Goal: Transaction & Acquisition: Book appointment/travel/reservation

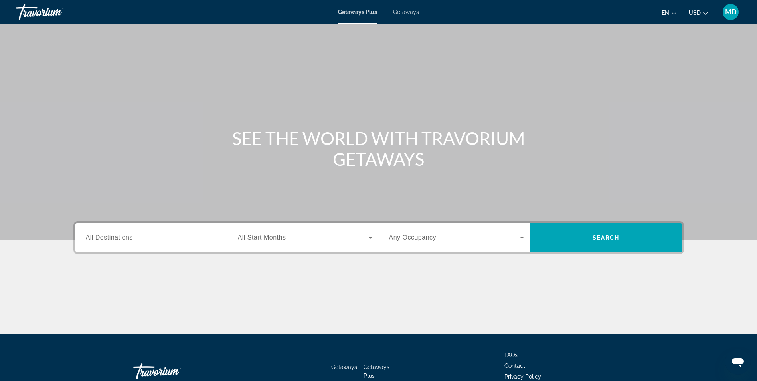
click at [122, 237] on span "All Destinations" at bounding box center [109, 237] width 47 height 7
click at [122, 237] on input "Destination All Destinations" at bounding box center [153, 238] width 135 height 10
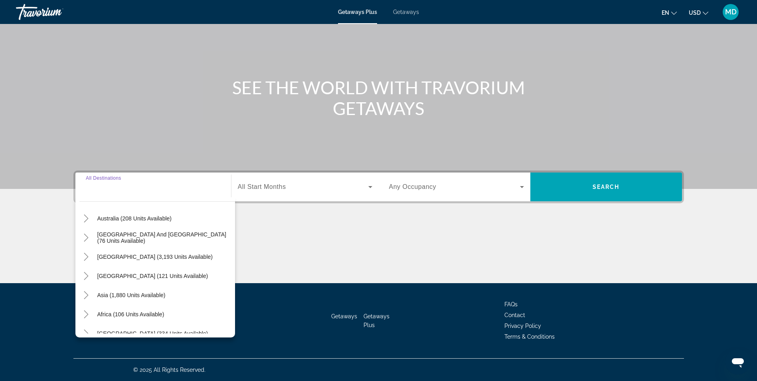
scroll to position [129, 0]
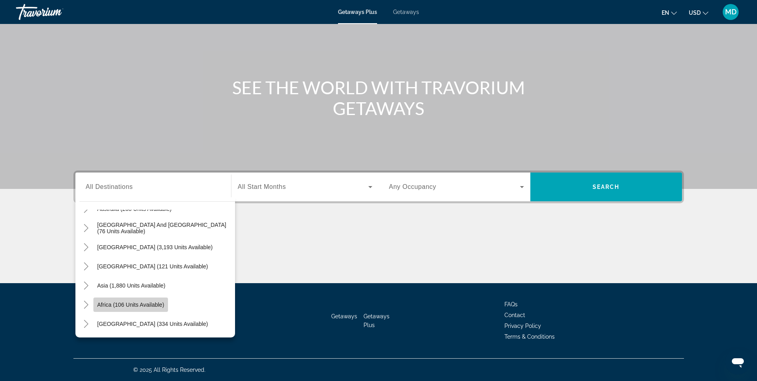
click at [112, 303] on span "Africa (106 units available)" at bounding box center [130, 304] width 67 height 6
type input "**********"
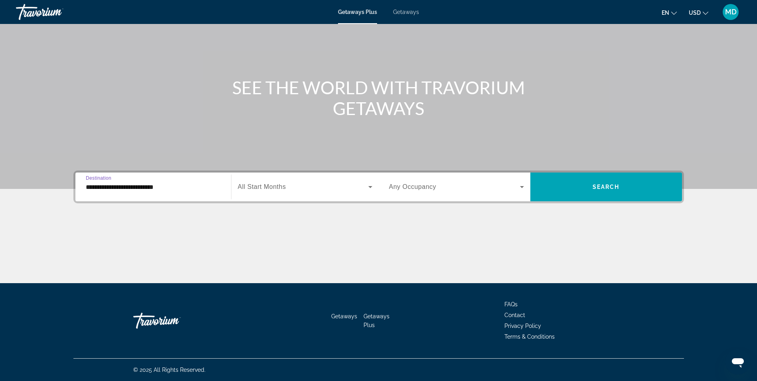
click at [286, 190] on span "All Start Months" at bounding box center [262, 186] width 48 height 7
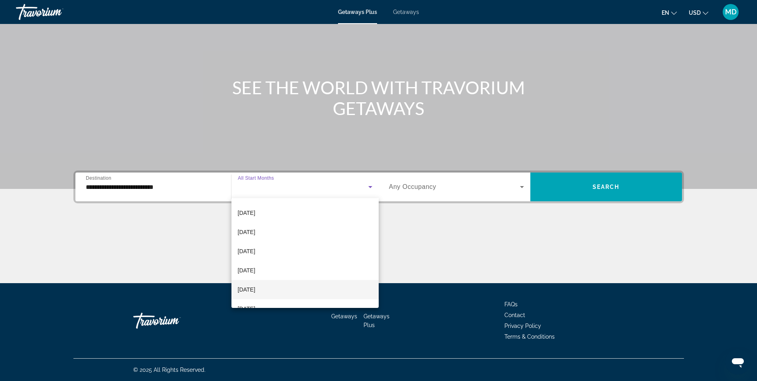
scroll to position [80, 0]
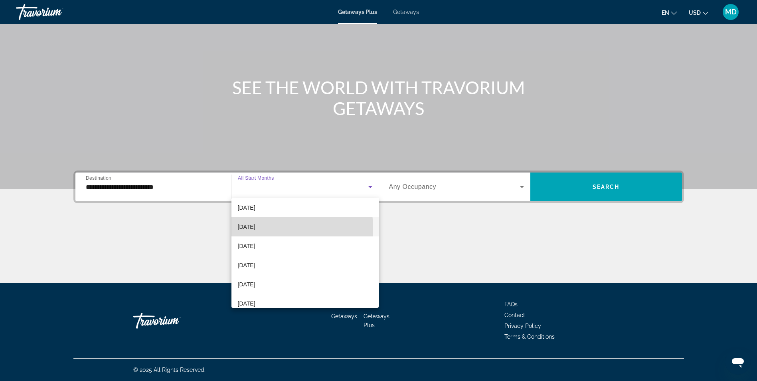
click at [256, 229] on span "[DATE]" at bounding box center [247, 227] width 18 height 10
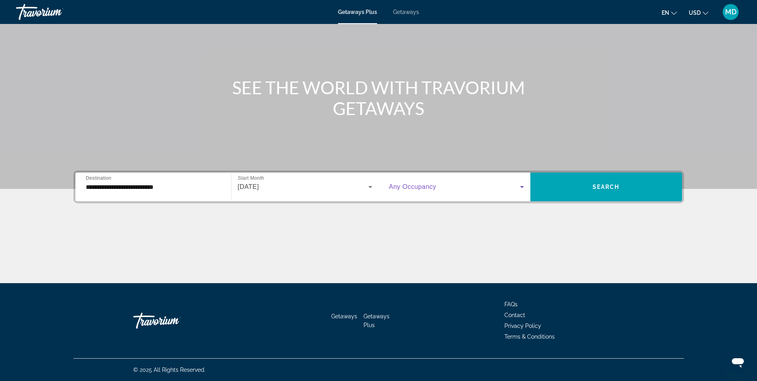
click at [521, 187] on icon "Search widget" at bounding box center [522, 187] width 4 height 2
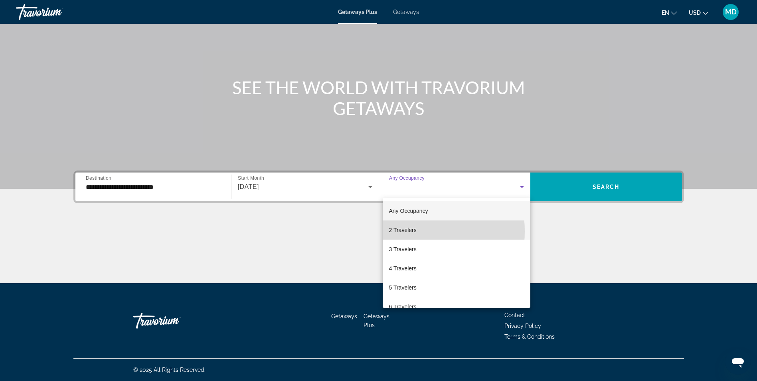
click at [400, 231] on span "2 Travelers" at bounding box center [403, 230] width 28 height 10
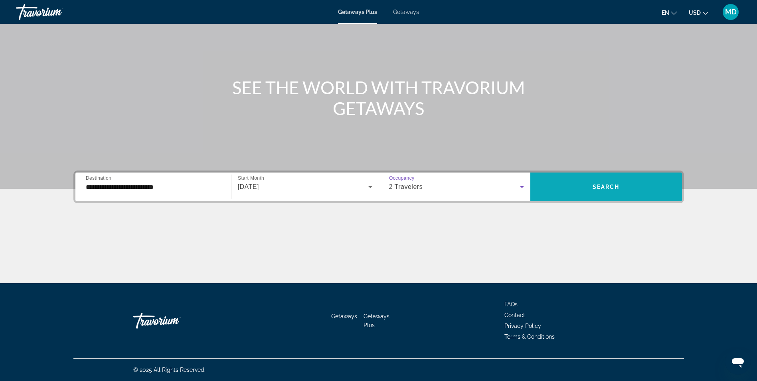
click at [621, 189] on span "Search widget" at bounding box center [607, 186] width 152 height 19
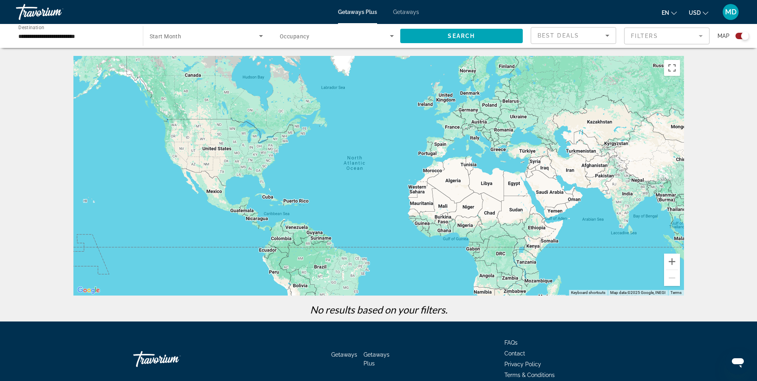
click at [179, 37] on span "Start Month" at bounding box center [166, 36] width 32 height 6
click at [176, 58] on span "All Start Months" at bounding box center [169, 60] width 40 height 6
click at [475, 36] on span "Search widget" at bounding box center [461, 35] width 123 height 19
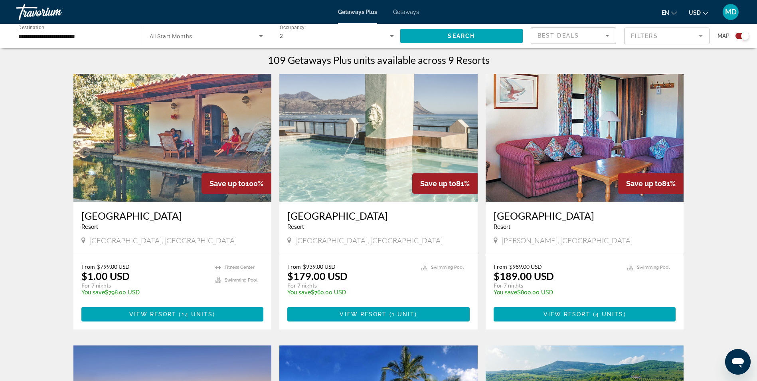
scroll to position [240, 0]
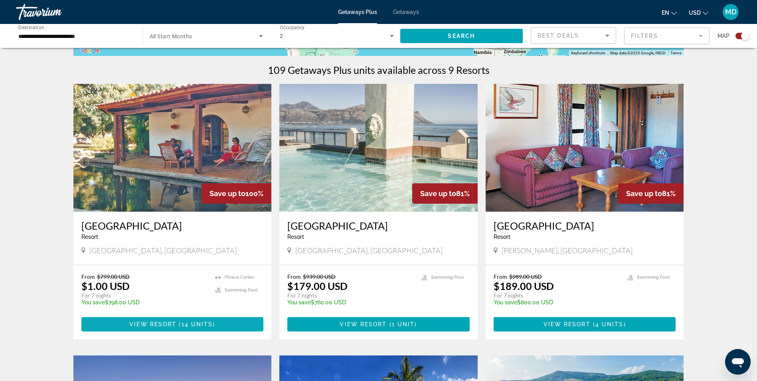
click at [161, 322] on span "View Resort" at bounding box center [152, 324] width 47 height 6
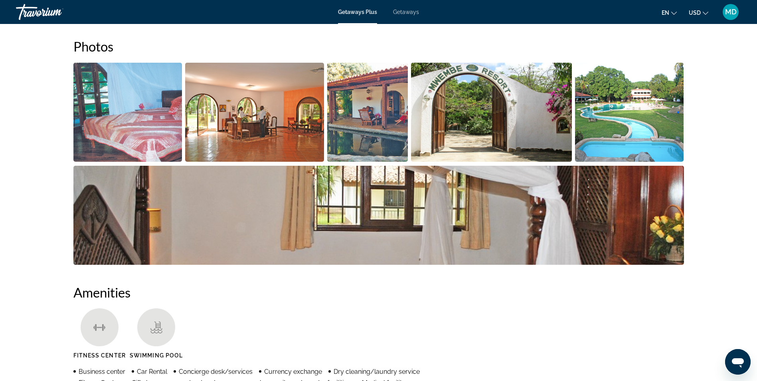
scroll to position [399, 0]
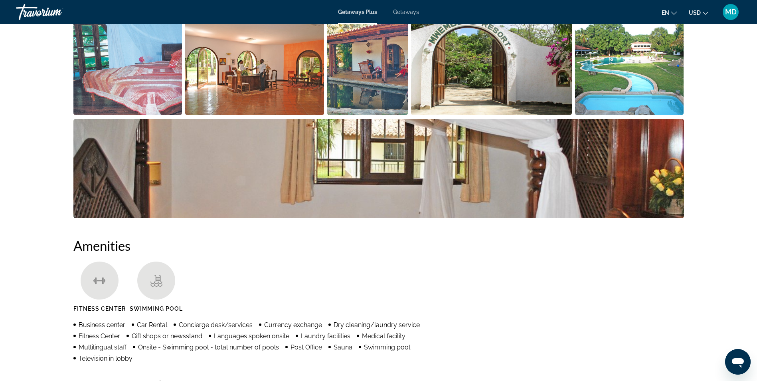
click at [149, 97] on img "Open full-screen image slider" at bounding box center [127, 65] width 109 height 99
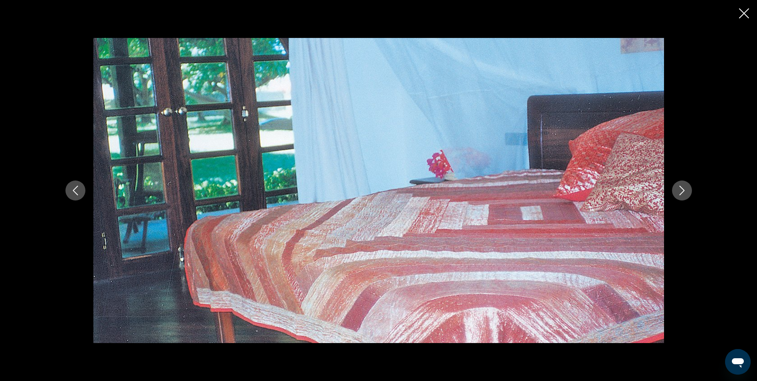
click at [682, 192] on icon "Next image" at bounding box center [683, 191] width 10 height 10
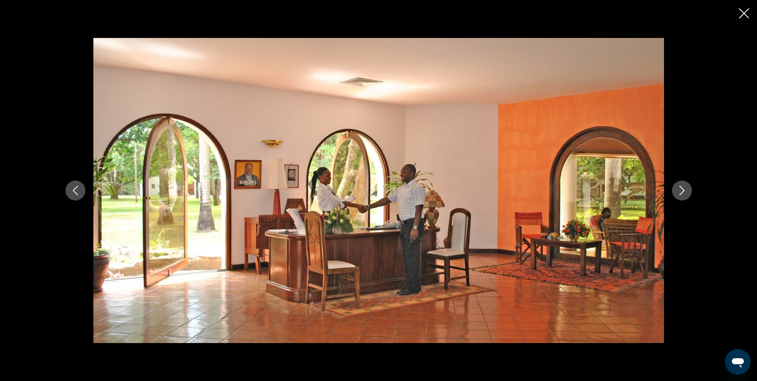
click at [682, 192] on icon "Next image" at bounding box center [683, 191] width 10 height 10
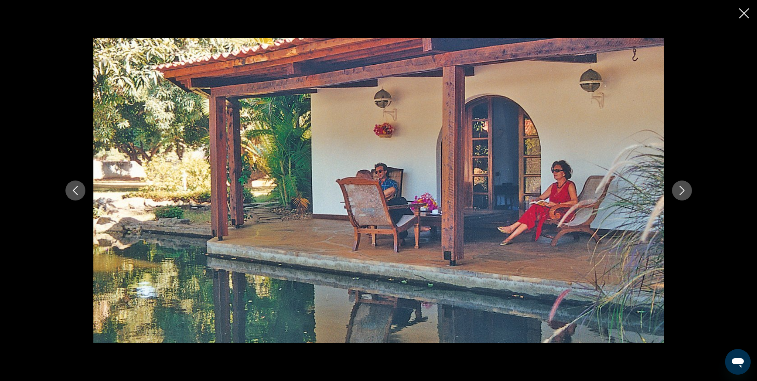
click at [682, 192] on icon "Next image" at bounding box center [683, 191] width 10 height 10
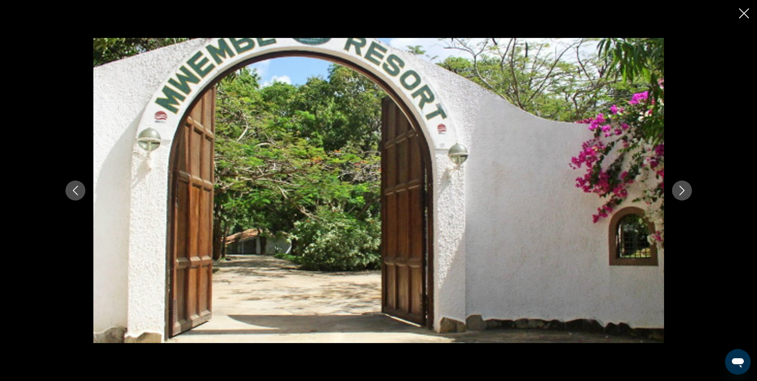
click at [682, 192] on icon "Next image" at bounding box center [683, 191] width 10 height 10
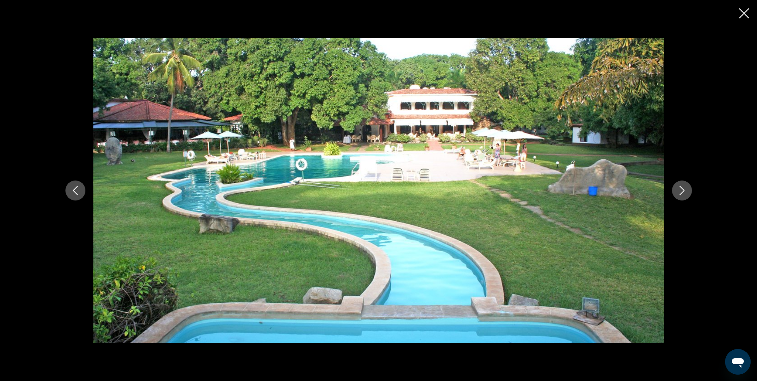
click at [682, 192] on icon "Next image" at bounding box center [683, 191] width 10 height 10
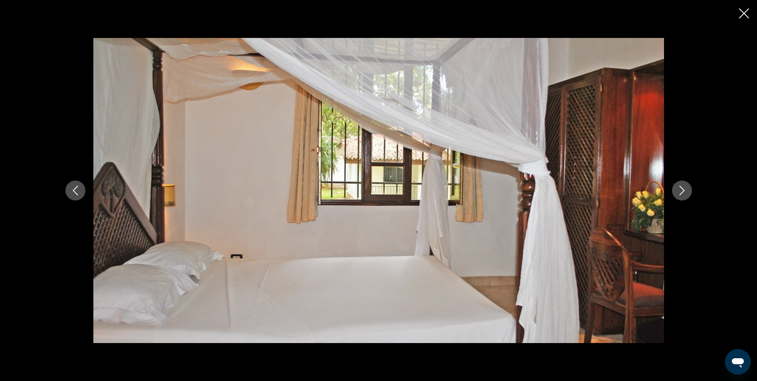
click at [682, 192] on icon "Next image" at bounding box center [683, 191] width 10 height 10
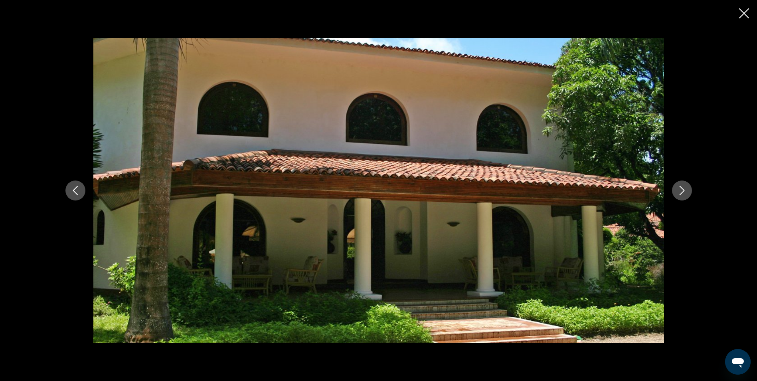
click at [682, 192] on icon "Next image" at bounding box center [683, 191] width 10 height 10
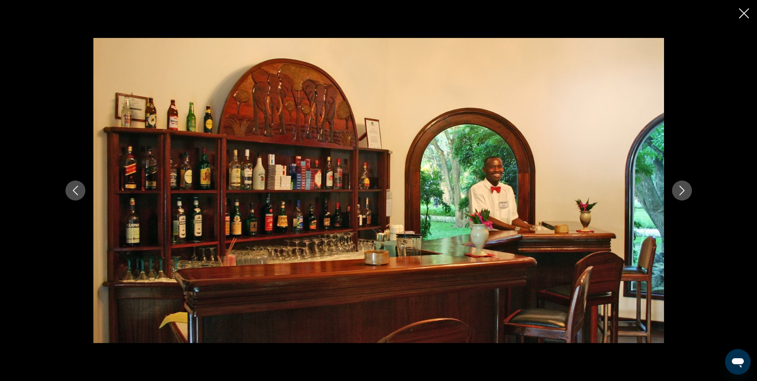
click at [686, 190] on icon "Next image" at bounding box center [683, 191] width 10 height 10
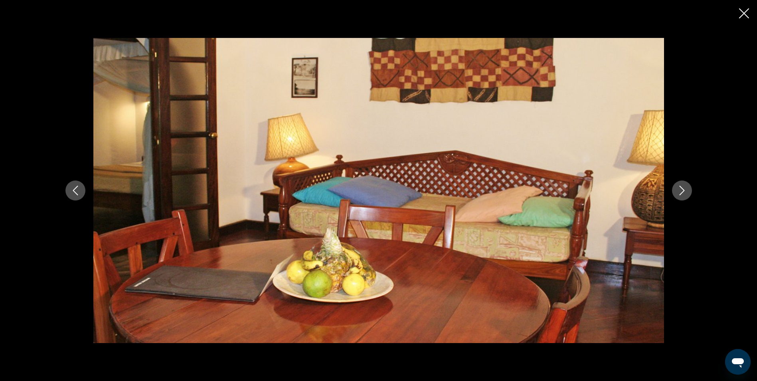
click at [684, 190] on icon "Next image" at bounding box center [682, 191] width 5 height 10
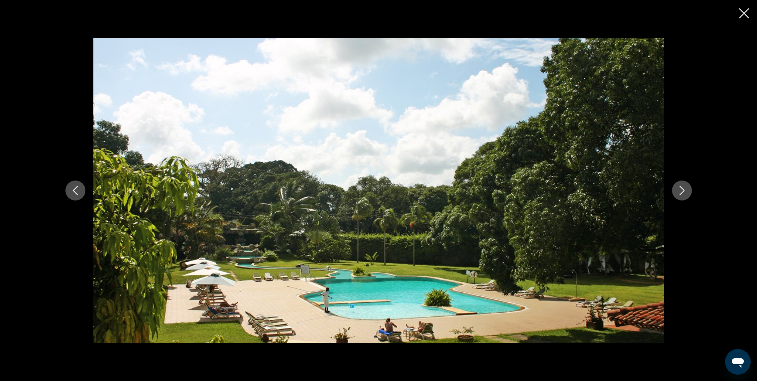
click at [684, 190] on icon "Next image" at bounding box center [682, 191] width 5 height 10
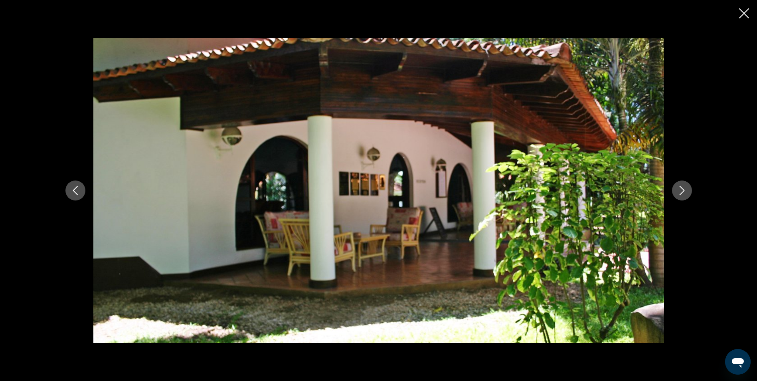
click at [684, 190] on icon "Next image" at bounding box center [682, 191] width 5 height 10
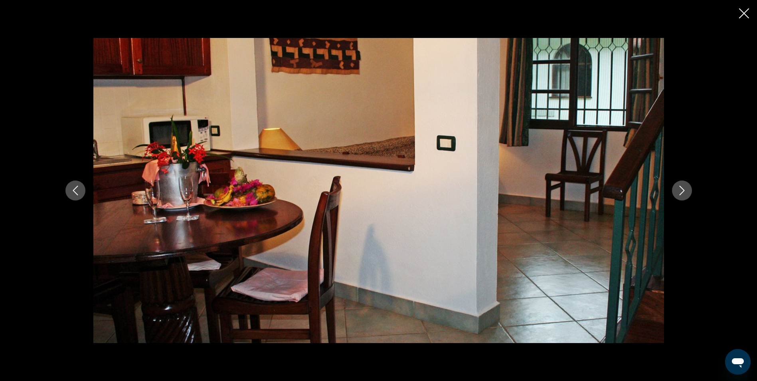
click at [684, 190] on icon "Next image" at bounding box center [682, 191] width 5 height 10
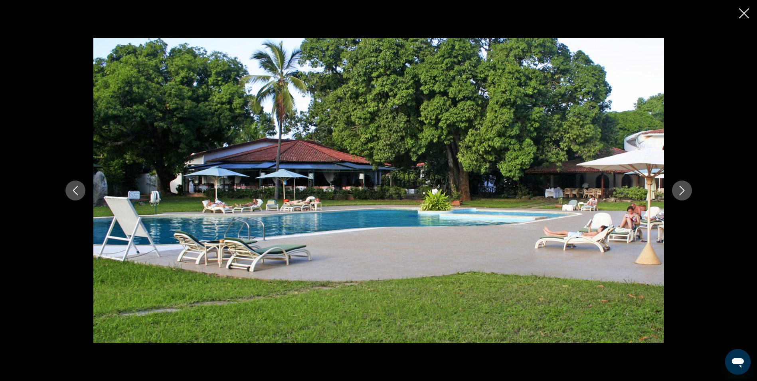
click at [684, 190] on icon "Next image" at bounding box center [682, 191] width 5 height 10
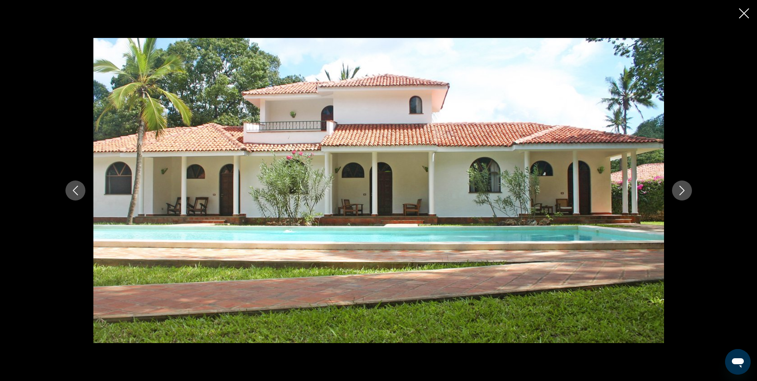
click at [684, 190] on icon "Next image" at bounding box center [682, 191] width 5 height 10
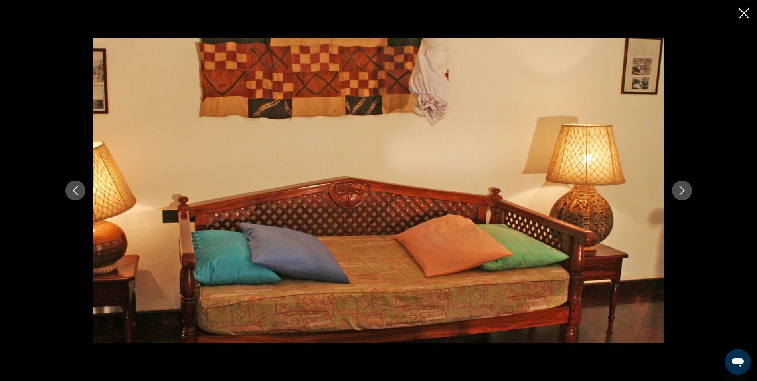
click at [684, 190] on icon "Next image" at bounding box center [682, 191] width 5 height 10
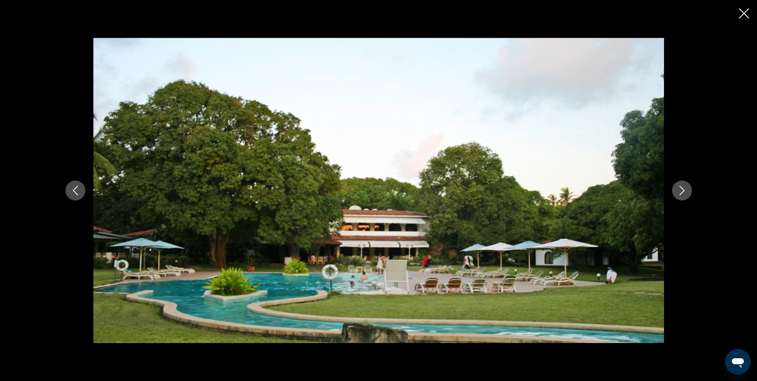
click at [684, 190] on icon "Next image" at bounding box center [682, 191] width 5 height 10
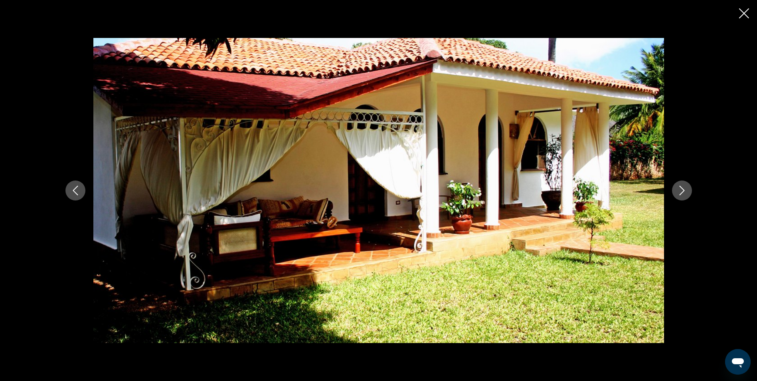
click at [747, 12] on icon "Close slideshow" at bounding box center [744, 13] width 10 height 10
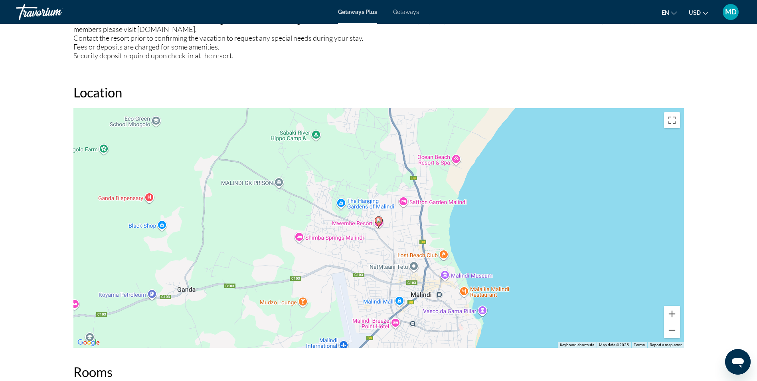
scroll to position [958, 0]
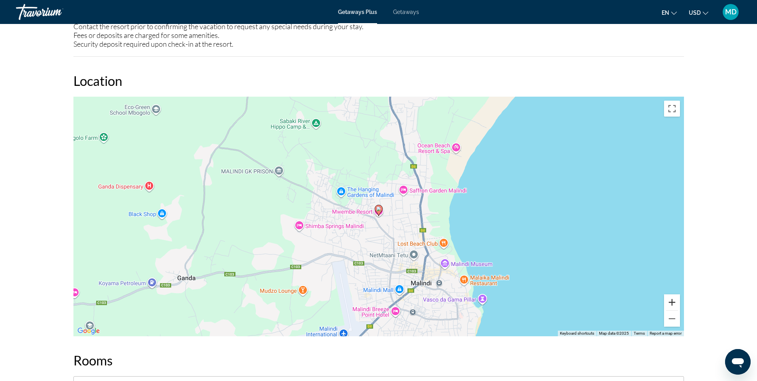
click at [674, 305] on button "Zoom in" at bounding box center [672, 302] width 16 height 16
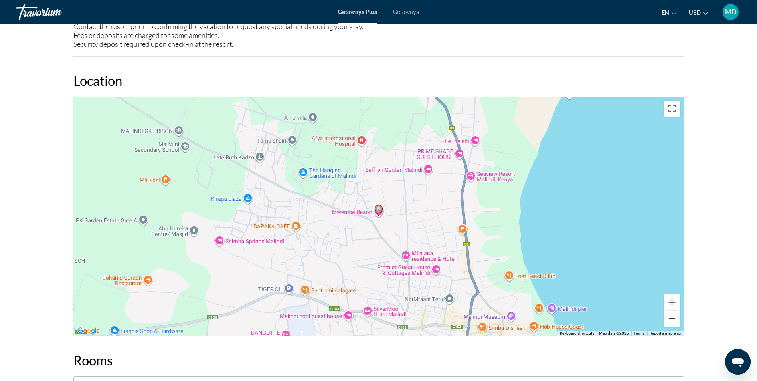
click at [675, 322] on button "Zoom out" at bounding box center [672, 319] width 16 height 16
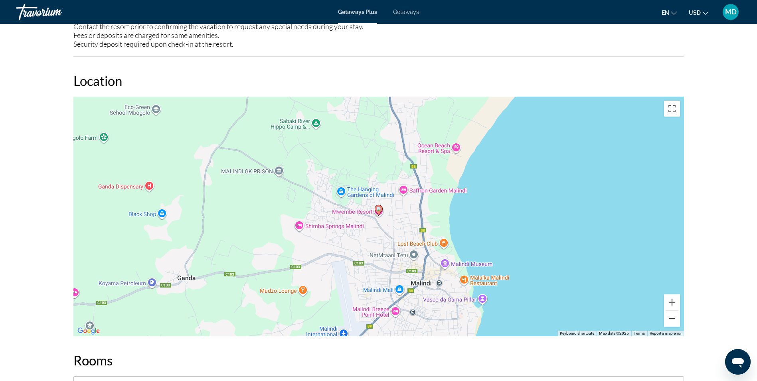
click at [675, 322] on button "Zoom out" at bounding box center [672, 319] width 16 height 16
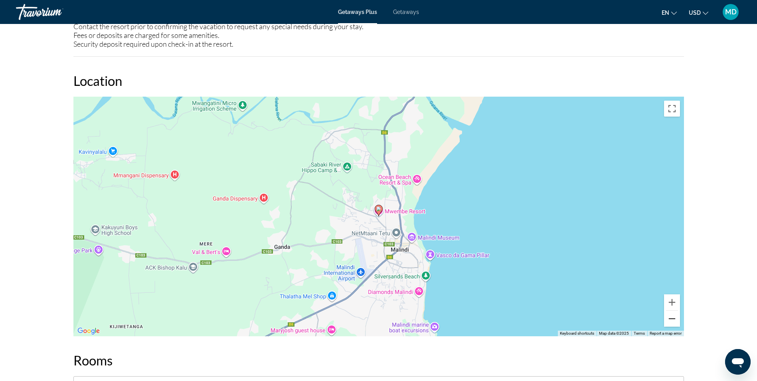
click at [675, 322] on button "Zoom out" at bounding box center [672, 319] width 16 height 16
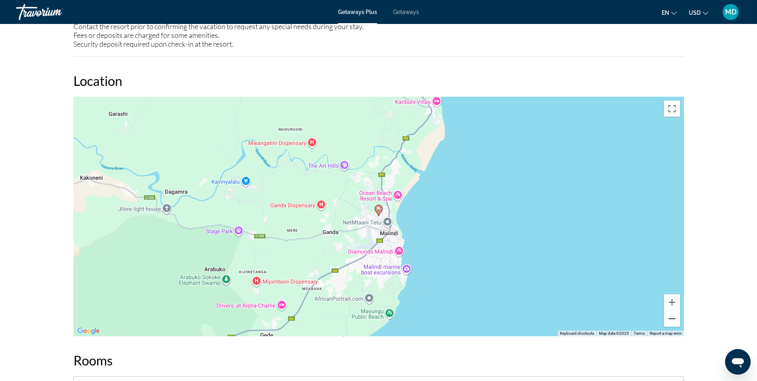
click at [675, 322] on button "Zoom out" at bounding box center [672, 319] width 16 height 16
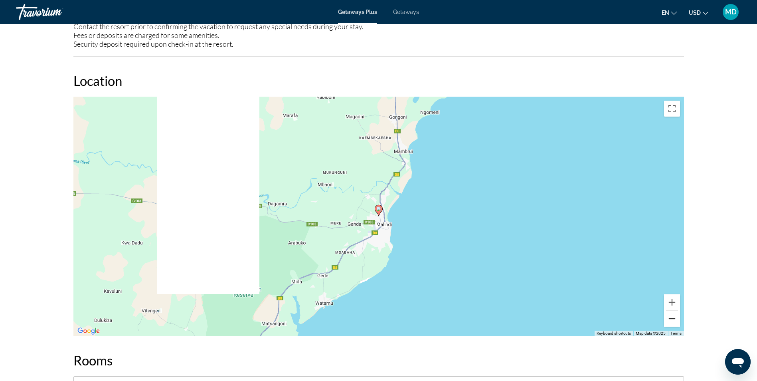
click at [675, 322] on button "Zoom out" at bounding box center [672, 319] width 16 height 16
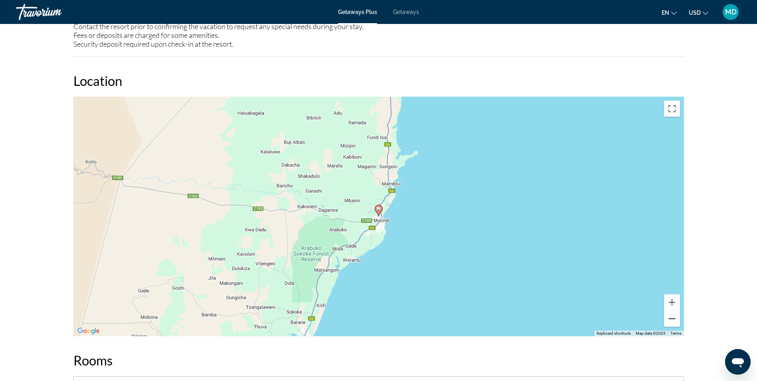
click at [675, 322] on button "Zoom out" at bounding box center [672, 319] width 16 height 16
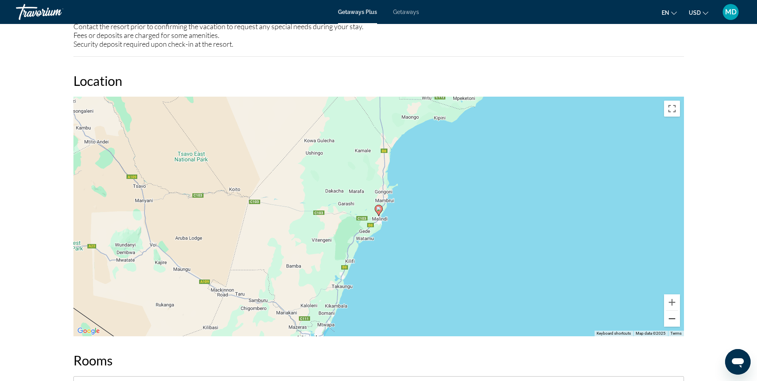
click at [676, 321] on button "Zoom out" at bounding box center [672, 319] width 16 height 16
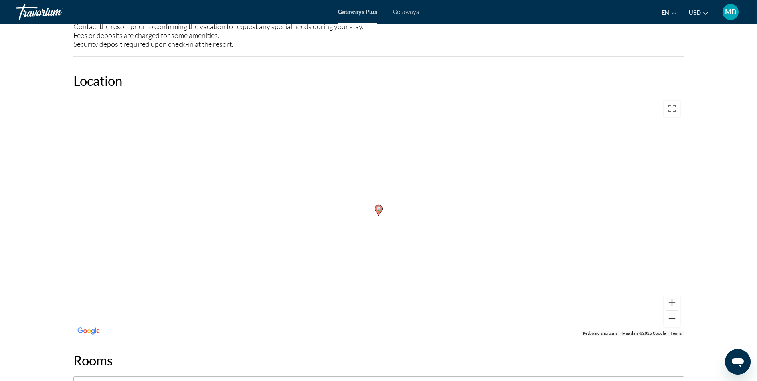
click at [676, 321] on button "Zoom out" at bounding box center [672, 319] width 16 height 16
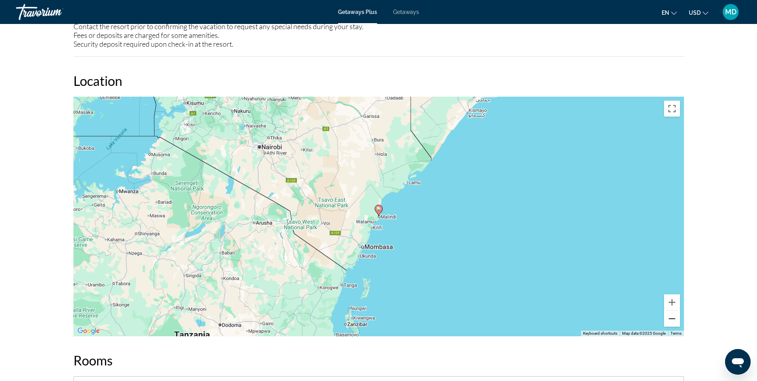
click at [676, 321] on button "Zoom out" at bounding box center [672, 319] width 16 height 16
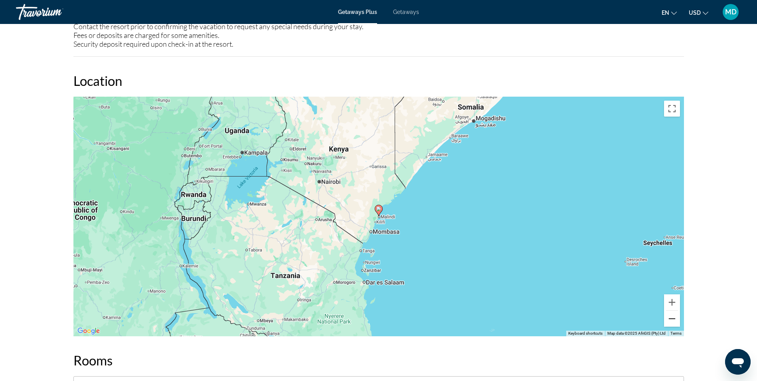
click at [676, 321] on button "Zoom out" at bounding box center [672, 319] width 16 height 16
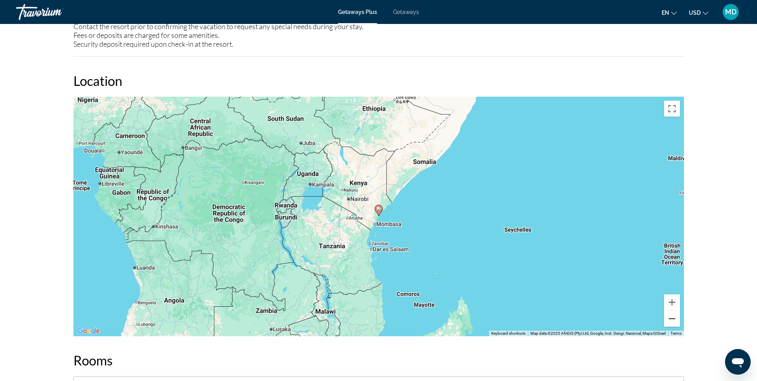
click at [676, 321] on button "Zoom out" at bounding box center [672, 319] width 16 height 16
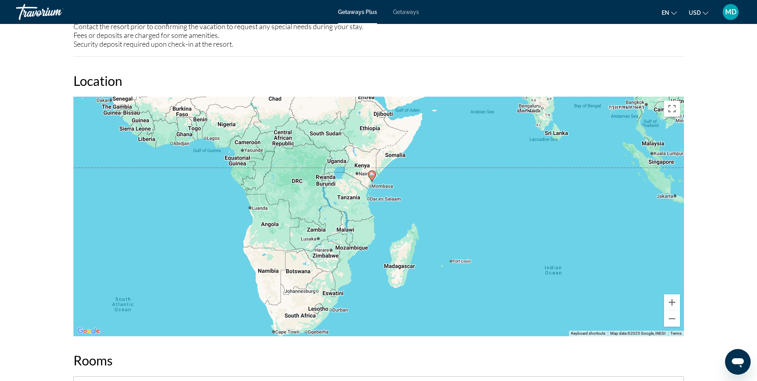
drag, startPoint x: 504, startPoint y: 289, endPoint x: 498, endPoint y: 254, distance: 35.7
click at [498, 254] on div "To activate drag with keyboard, press Alt + Enter. Once in keyboard drag state,…" at bounding box center [378, 217] width 611 height 240
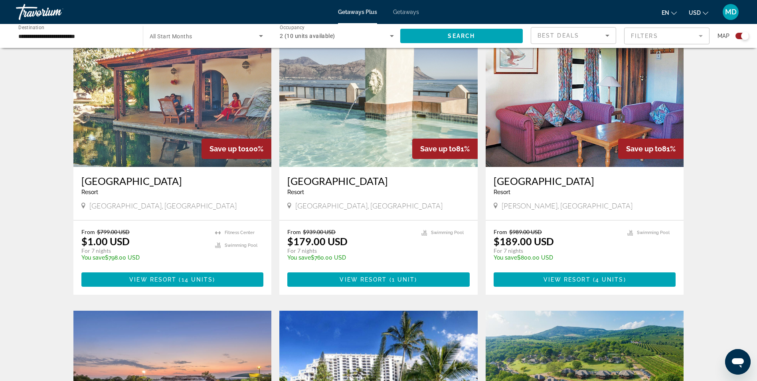
scroll to position [288, 0]
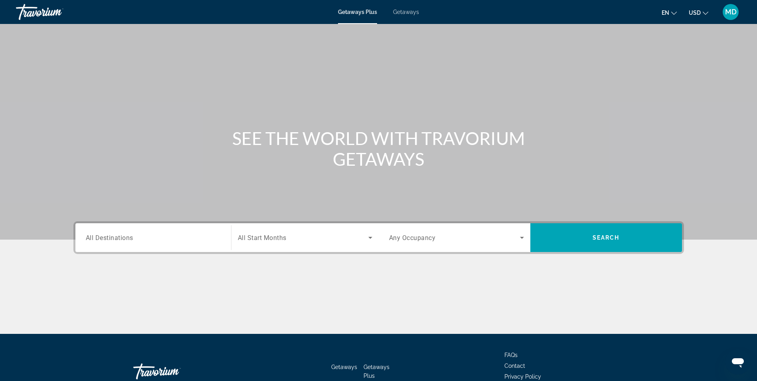
click at [121, 236] on span "All Destinations" at bounding box center [110, 238] width 48 height 8
click at [121, 236] on input "Destination All Destinations" at bounding box center [153, 238] width 135 height 10
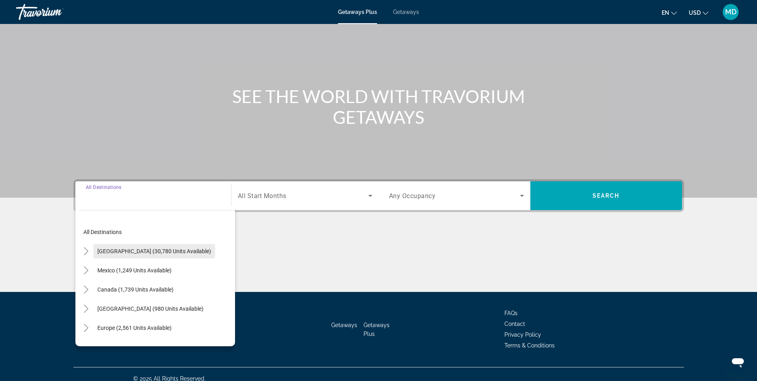
scroll to position [51, 0]
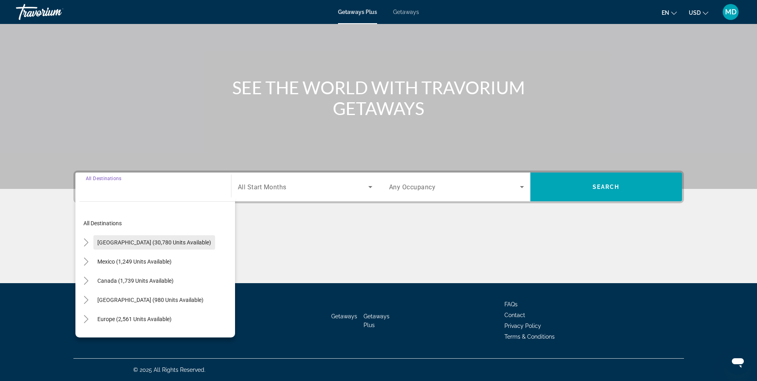
click at [119, 244] on span "[GEOGRAPHIC_DATA] (30,780 units available)" at bounding box center [154, 242] width 114 height 6
type input "**********"
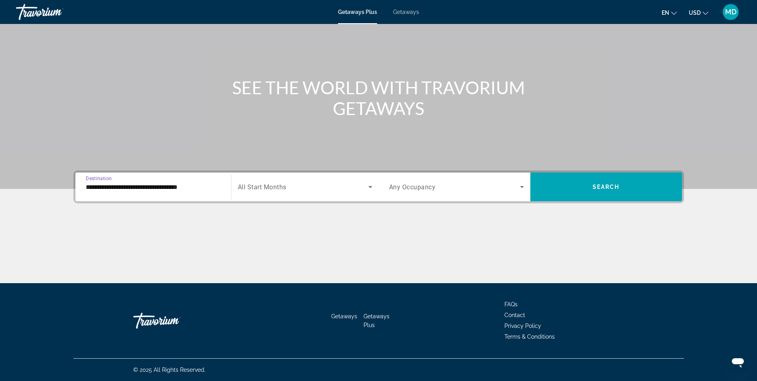
click at [370, 187] on icon "Search widget" at bounding box center [370, 187] width 4 height 2
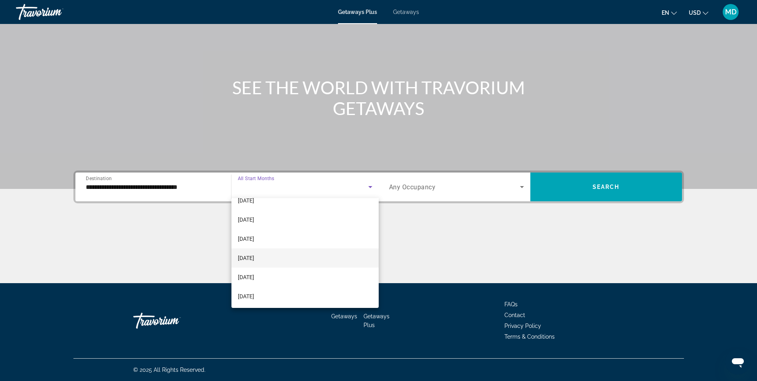
scroll to position [80, 0]
click at [254, 224] on span "[DATE]" at bounding box center [246, 227] width 16 height 10
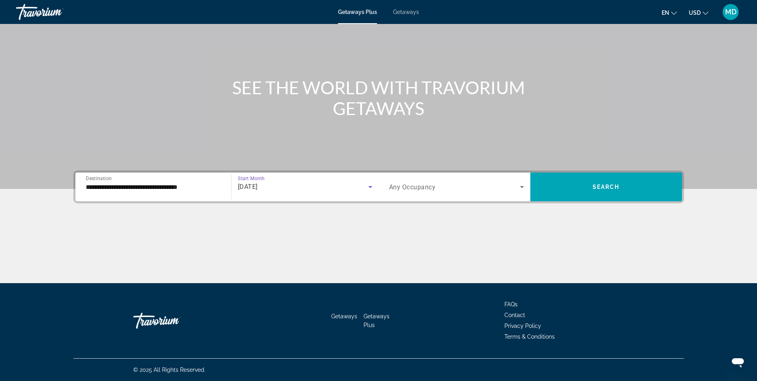
click at [370, 188] on icon "Search widget" at bounding box center [371, 187] width 10 height 10
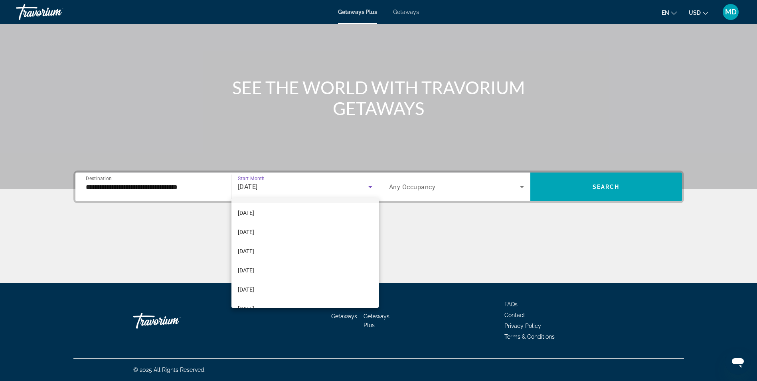
scroll to position [125, 0]
click at [263, 198] on div at bounding box center [378, 190] width 757 height 381
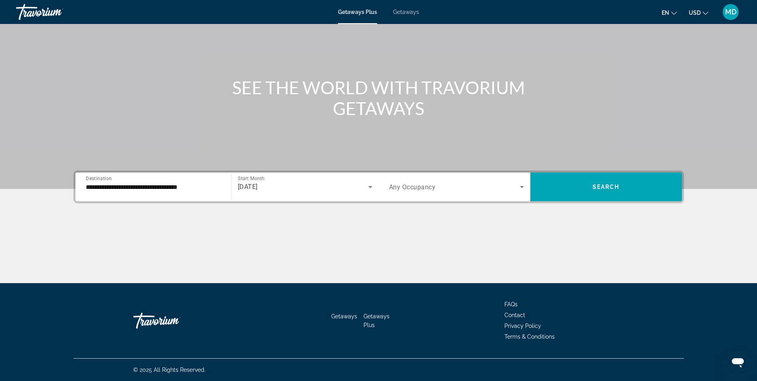
click at [258, 186] on span "[DATE]" at bounding box center [248, 187] width 20 height 8
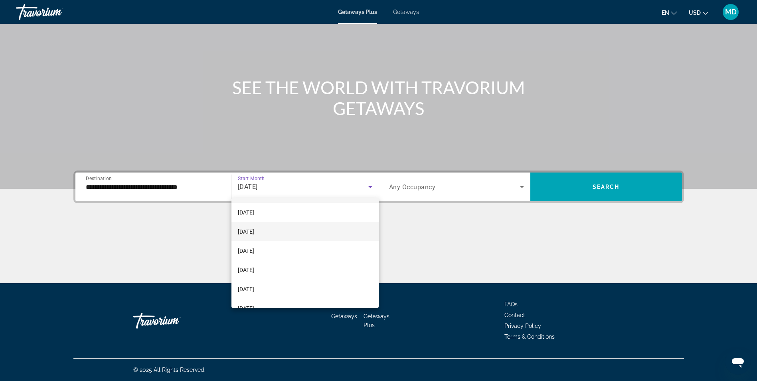
scroll to position [88, 0]
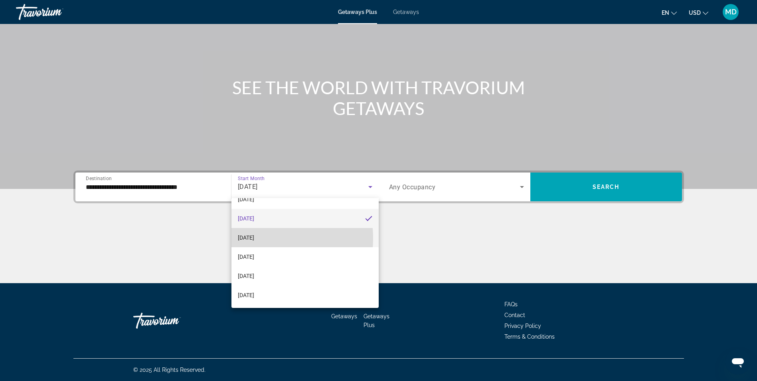
click at [254, 238] on span "[DATE]" at bounding box center [246, 238] width 16 height 10
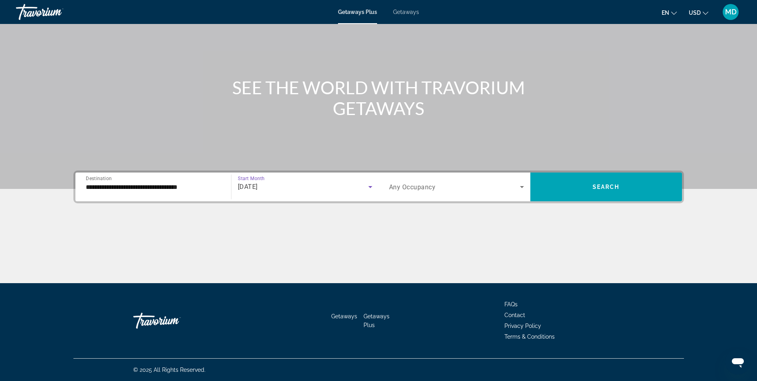
click at [518, 187] on icon "Search widget" at bounding box center [522, 187] width 10 height 10
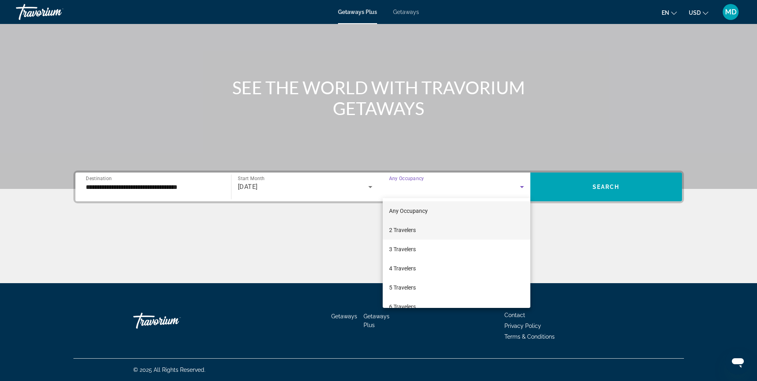
click at [400, 233] on span "2 Travelers" at bounding box center [402, 230] width 27 height 10
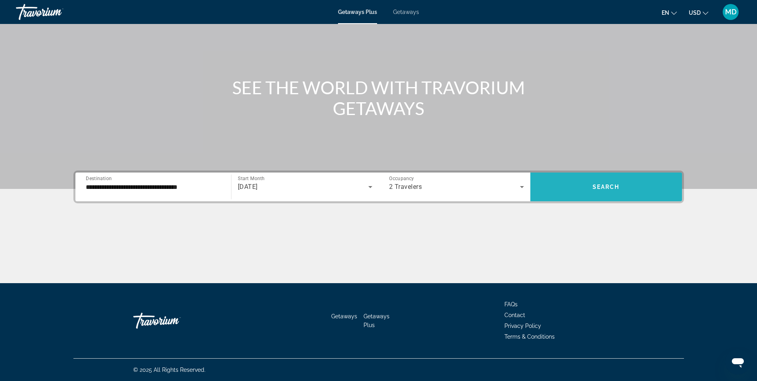
click at [614, 185] on span "Search" at bounding box center [606, 187] width 27 height 6
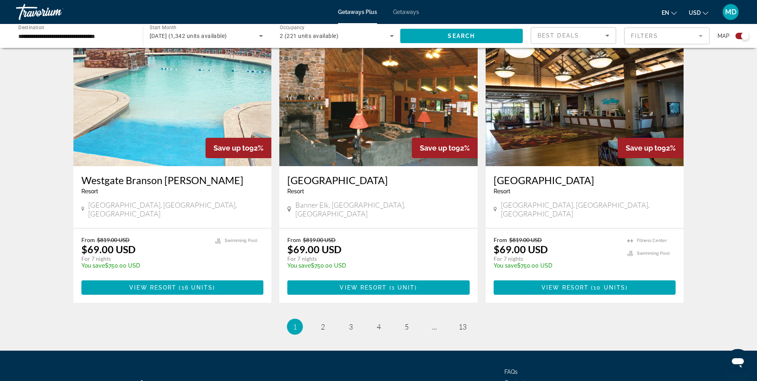
scroll to position [1158, 0]
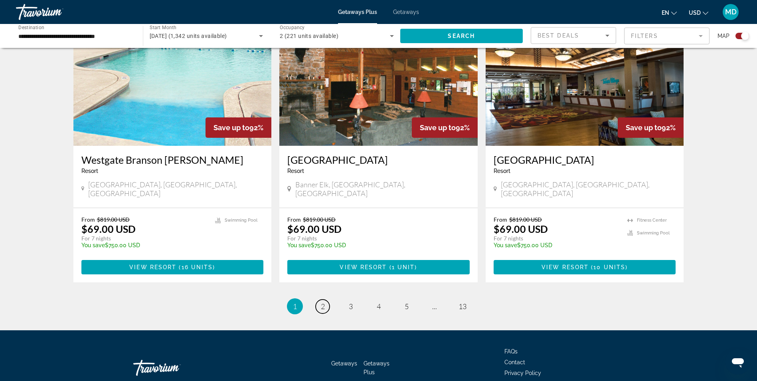
click at [323, 302] on span "2" at bounding box center [323, 306] width 4 height 9
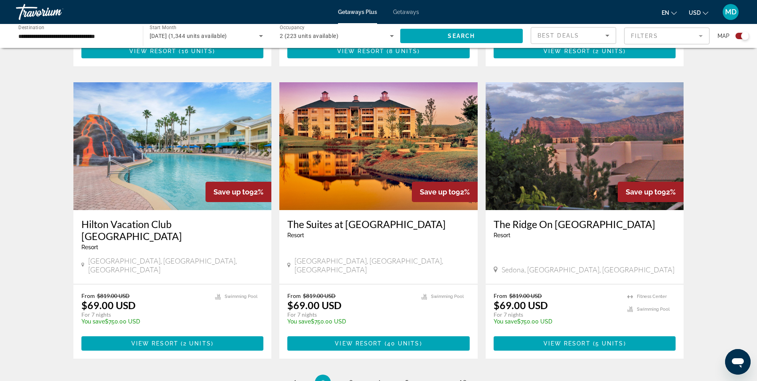
scroll to position [1158, 0]
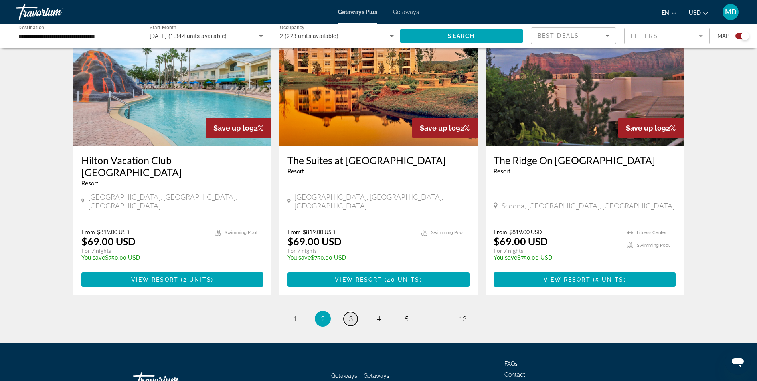
click at [350, 314] on span "3" at bounding box center [351, 318] width 4 height 9
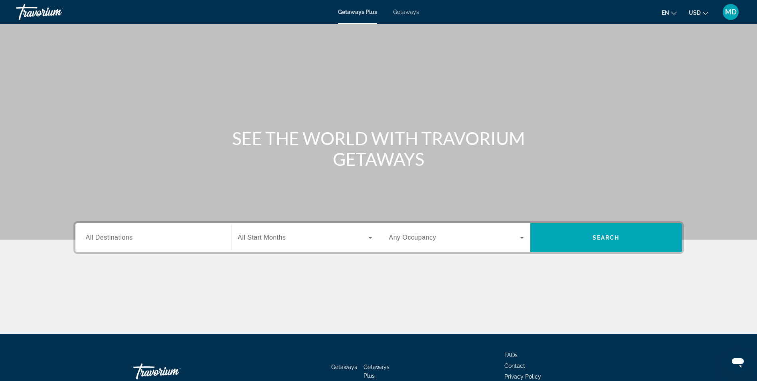
click at [132, 240] on span "All Destinations" at bounding box center [109, 237] width 47 height 7
click at [132, 240] on input "Destination All Destinations" at bounding box center [153, 238] width 135 height 10
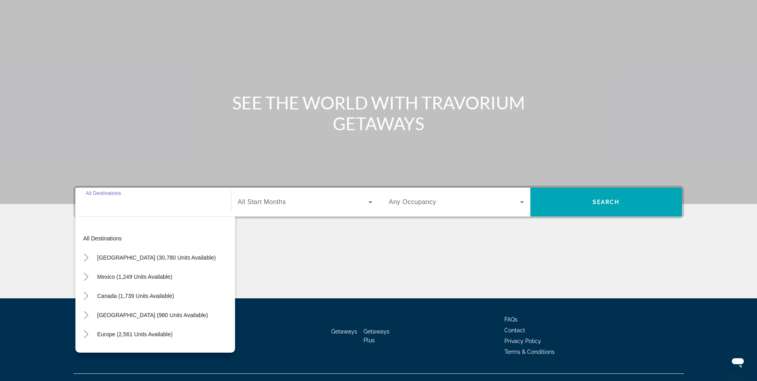
scroll to position [51, 0]
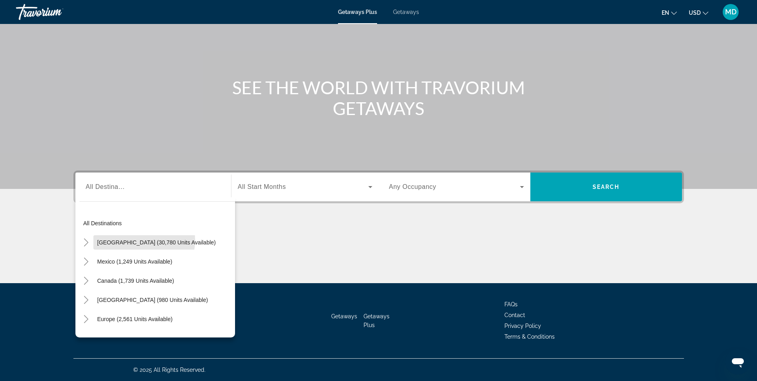
click at [132, 240] on span "[GEOGRAPHIC_DATA] (30,780 units available)" at bounding box center [156, 242] width 119 height 6
type input "**********"
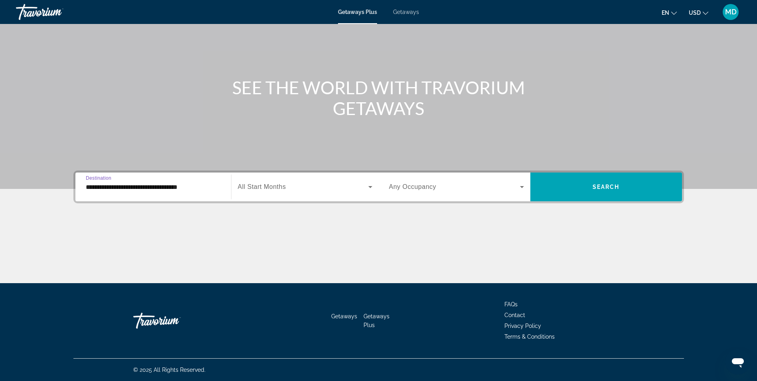
click at [371, 185] on icon "Search widget" at bounding box center [371, 187] width 10 height 10
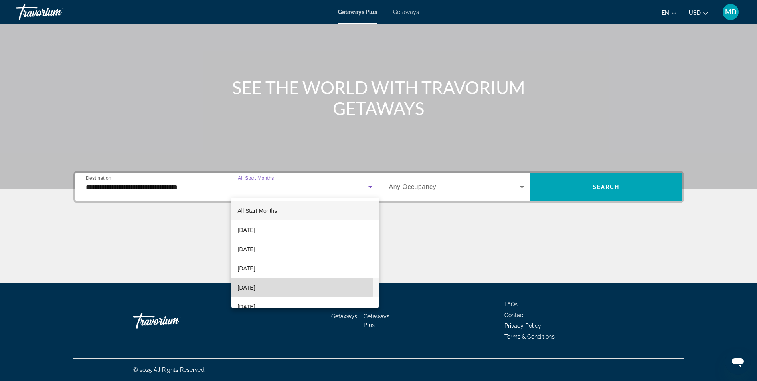
click at [252, 286] on span "[DATE]" at bounding box center [247, 288] width 18 height 10
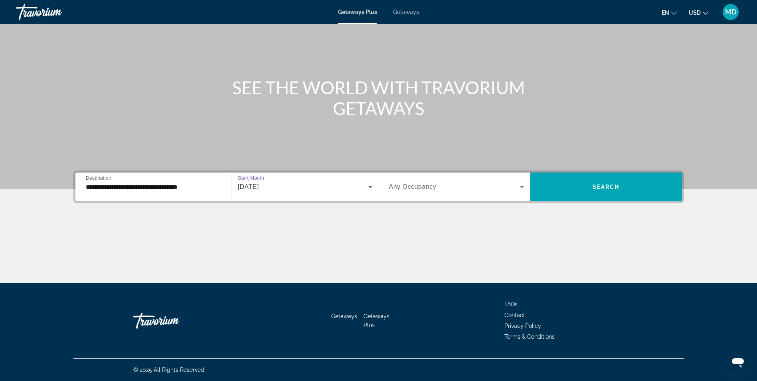
click at [521, 185] on icon "Search widget" at bounding box center [522, 187] width 10 height 10
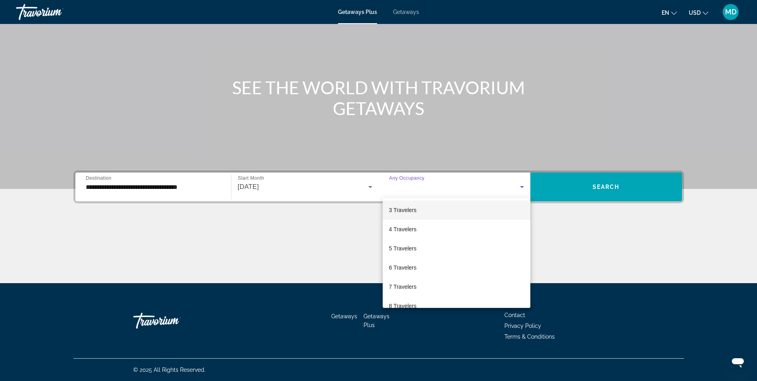
scroll to position [0, 0]
click at [405, 228] on span "2 Travelers" at bounding box center [403, 230] width 28 height 10
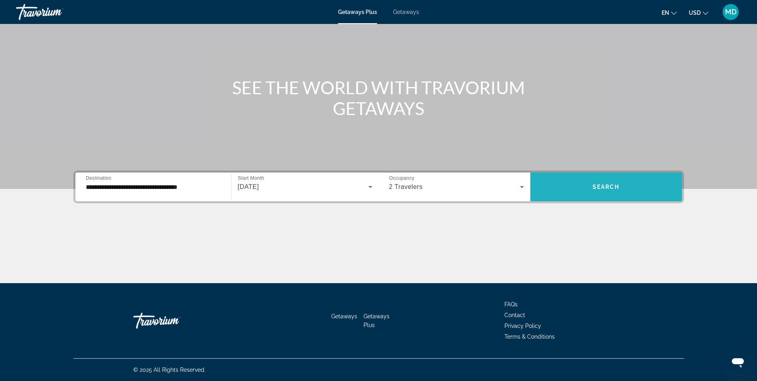
click at [606, 188] on span "Search" at bounding box center [606, 187] width 27 height 6
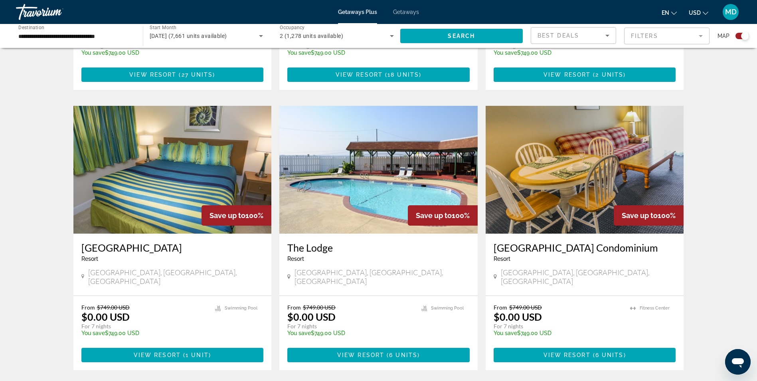
scroll to position [1170, 0]
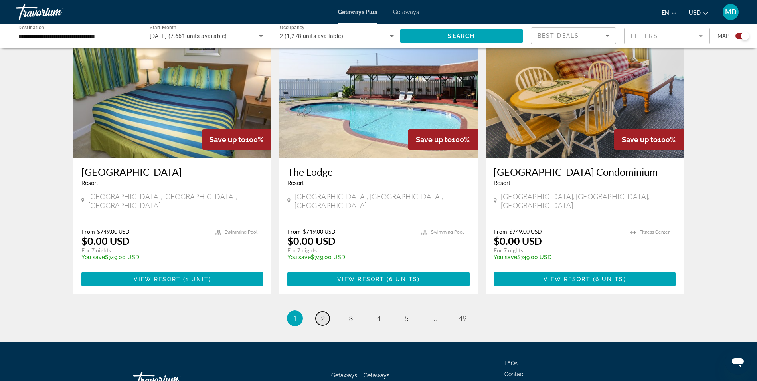
click at [322, 314] on span "2" at bounding box center [323, 318] width 4 height 9
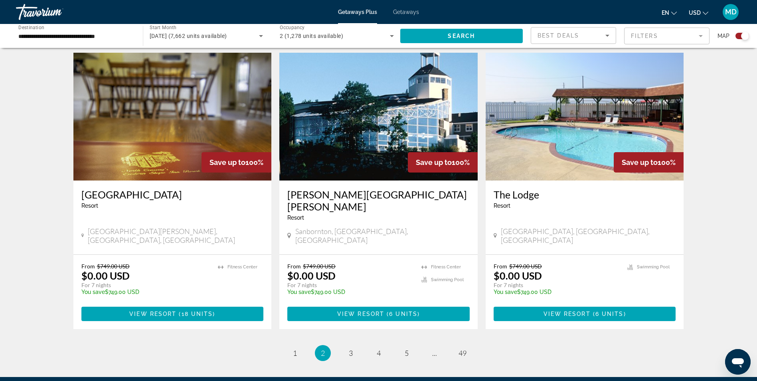
scroll to position [1170, 0]
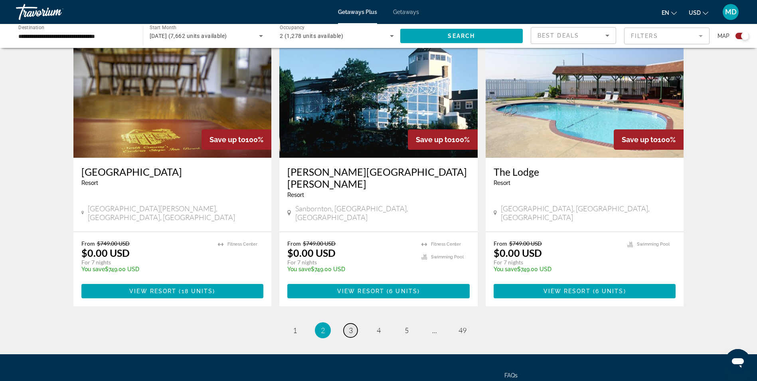
click at [347, 323] on link "page 3" at bounding box center [351, 330] width 14 height 14
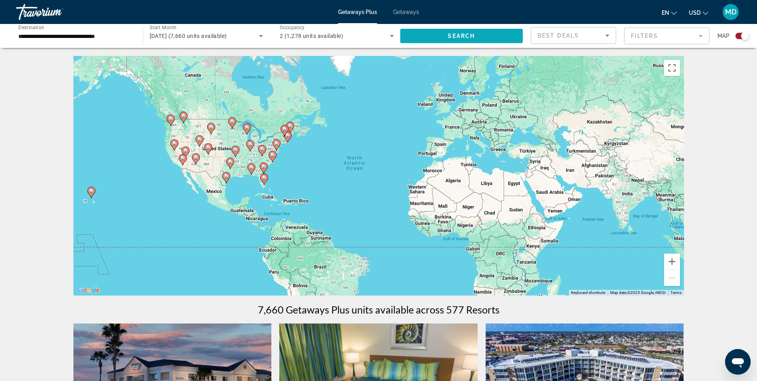
click at [454, 34] on span "Search" at bounding box center [461, 36] width 27 height 6
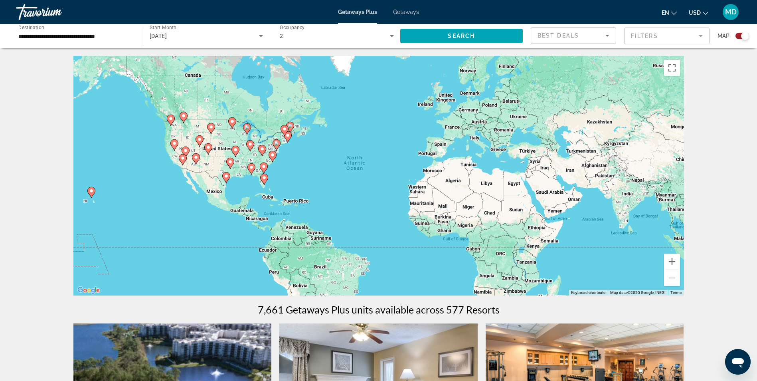
click at [705, 36] on mat-form-field "Filters" at bounding box center [666, 36] width 85 height 17
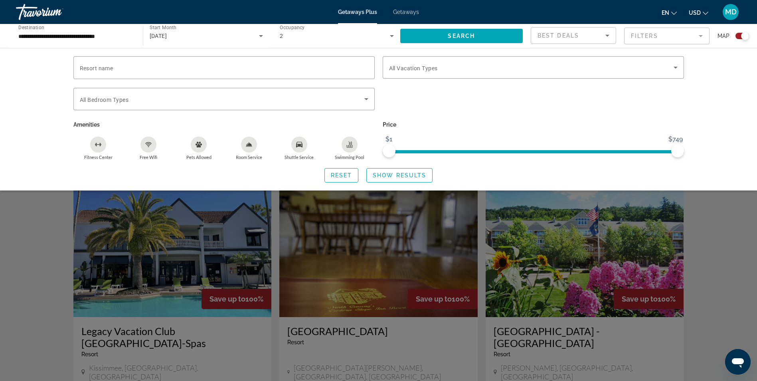
scroll to position [359, 0]
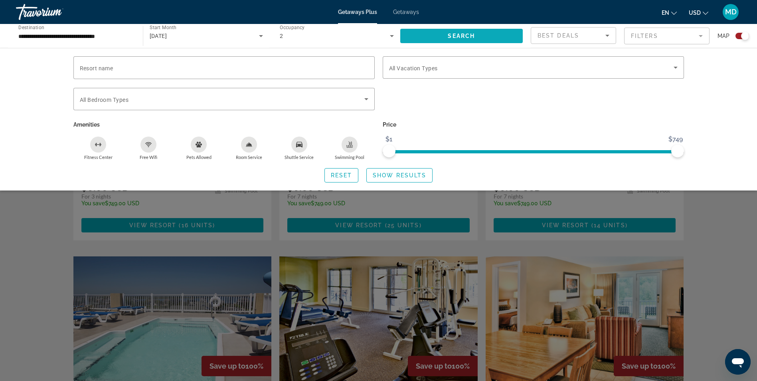
click at [438, 38] on span "Search widget" at bounding box center [461, 35] width 123 height 19
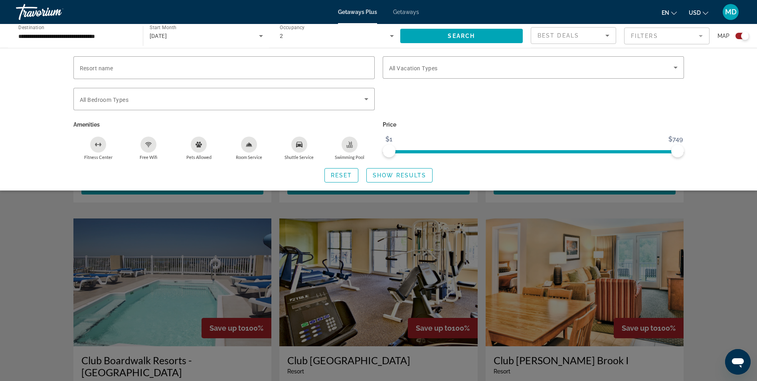
scroll to position [639, 0]
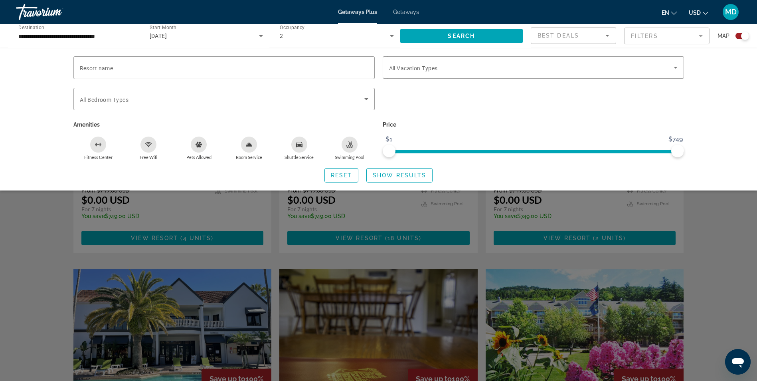
click at [48, 242] on div "Search widget" at bounding box center [378, 250] width 757 height 261
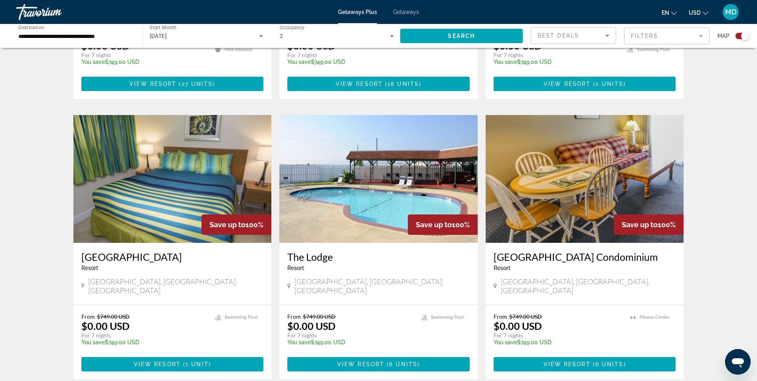
scroll to position [1170, 0]
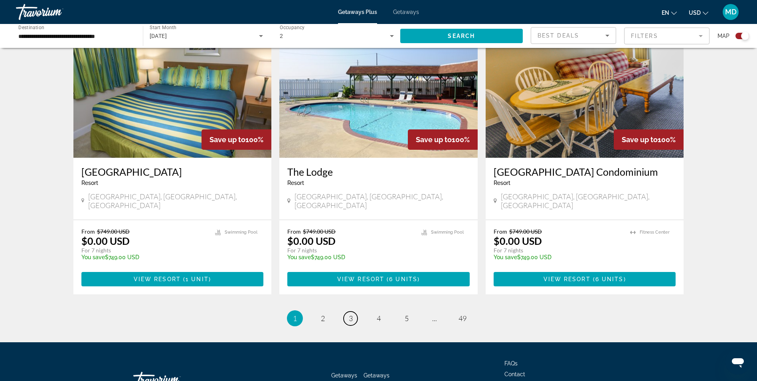
click at [349, 311] on link "page 3" at bounding box center [351, 318] width 14 height 14
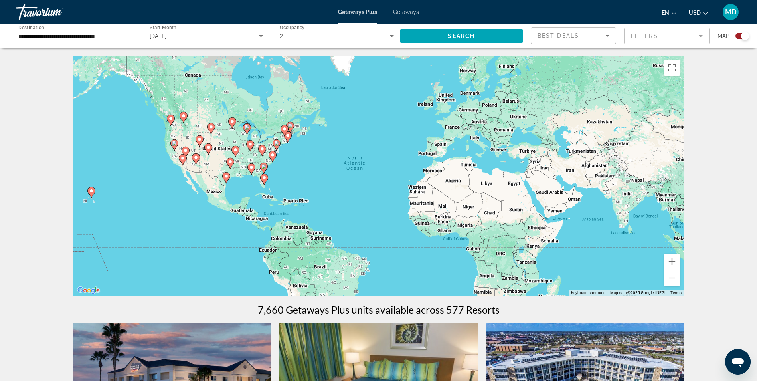
click at [225, 173] on icon "Main content" at bounding box center [225, 177] width 7 height 10
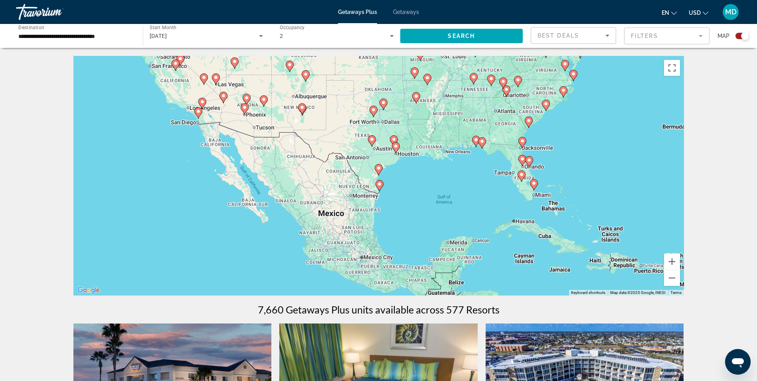
click at [362, 160] on div "To activate drag with keyboard, press Alt + Enter. Once in keyboard drag state,…" at bounding box center [378, 176] width 611 height 240
click at [378, 169] on image "Main content" at bounding box center [378, 168] width 5 height 5
type input "**********"
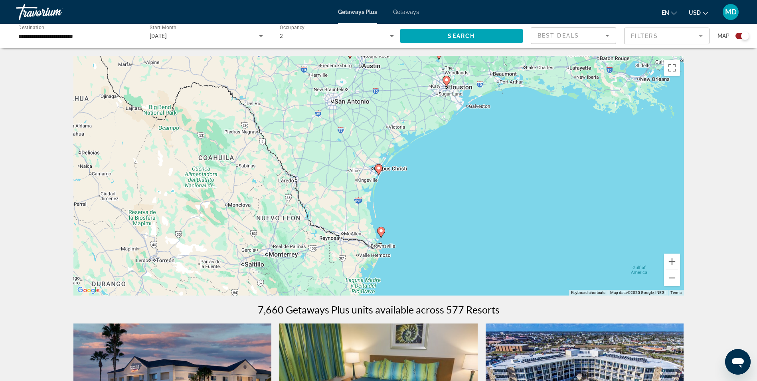
click at [407, 12] on span "Getaways" at bounding box center [406, 12] width 26 height 6
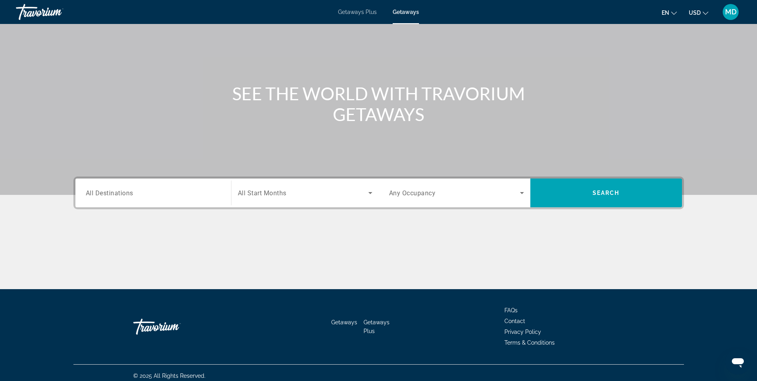
scroll to position [51, 0]
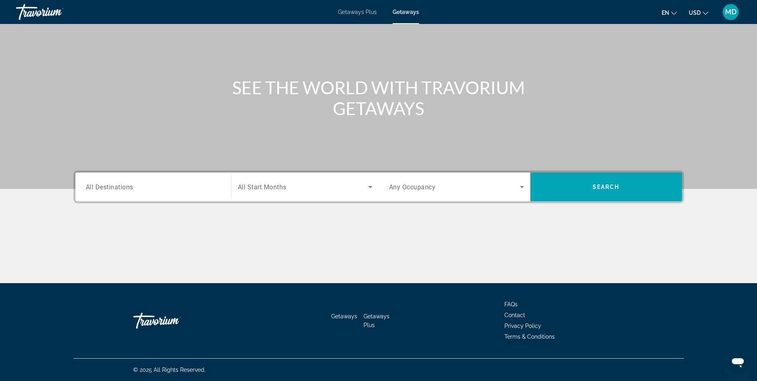
click at [114, 186] on span "All Destinations" at bounding box center [110, 187] width 48 height 8
click at [114, 186] on input "Destination All Destinations" at bounding box center [153, 187] width 135 height 10
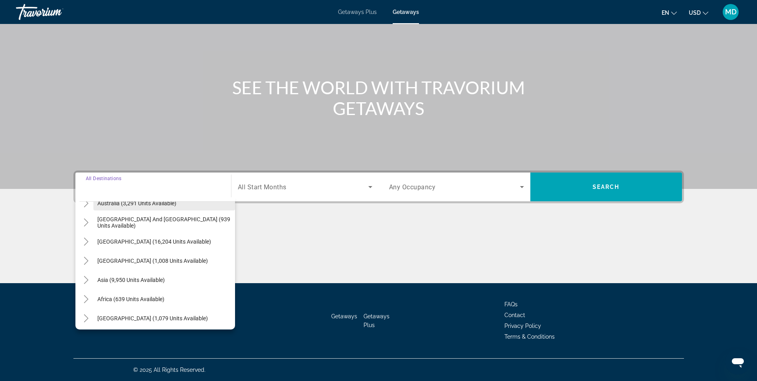
scroll to position [129, 0]
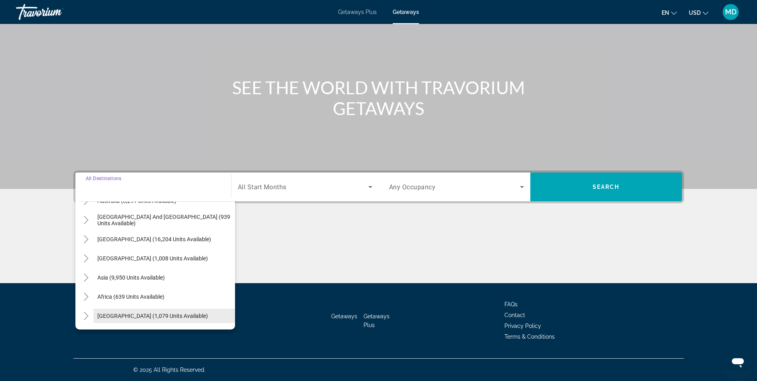
click at [119, 317] on span "Middle East (1,079 units available)" at bounding box center [152, 316] width 111 height 6
type input "**********"
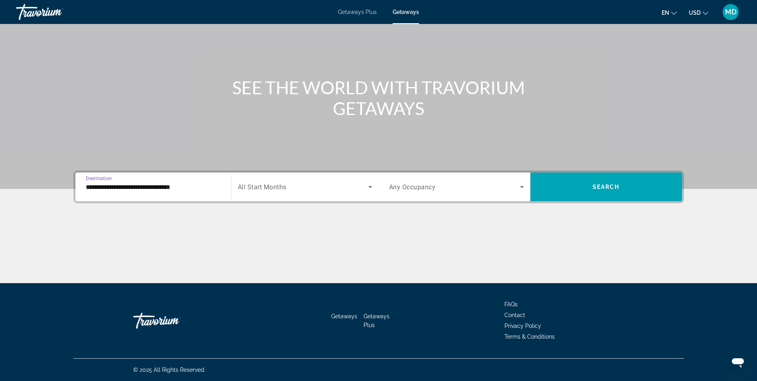
click at [369, 187] on icon "Search widget" at bounding box center [371, 187] width 10 height 10
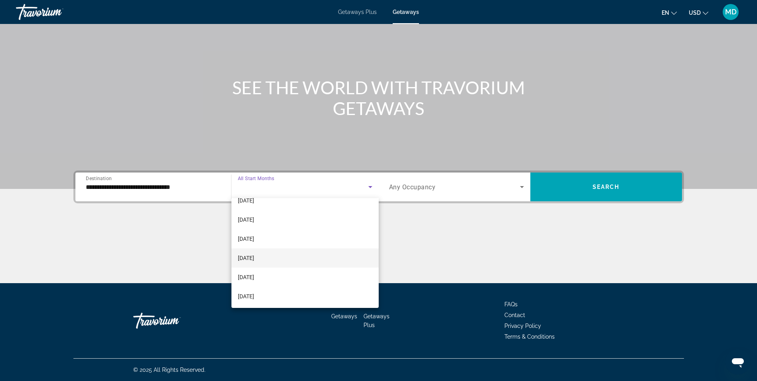
scroll to position [85, 0]
click at [249, 259] on span "[DATE]" at bounding box center [246, 260] width 16 height 10
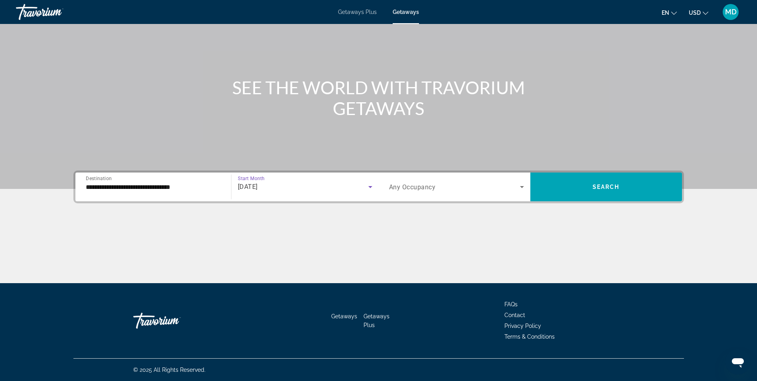
click at [521, 190] on icon "Search widget" at bounding box center [522, 187] width 10 height 10
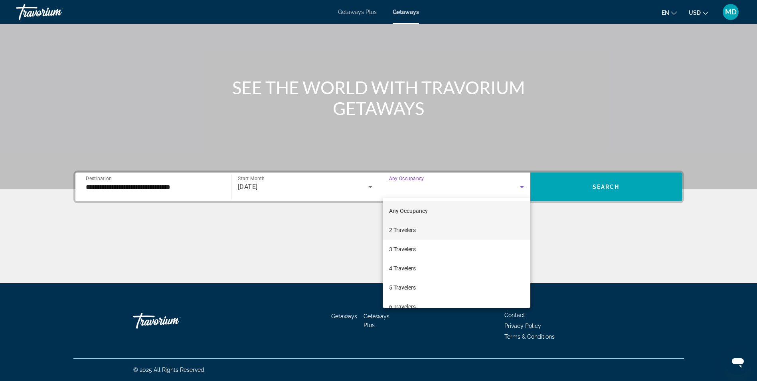
click at [406, 229] on span "2 Travelers" at bounding box center [402, 230] width 27 height 10
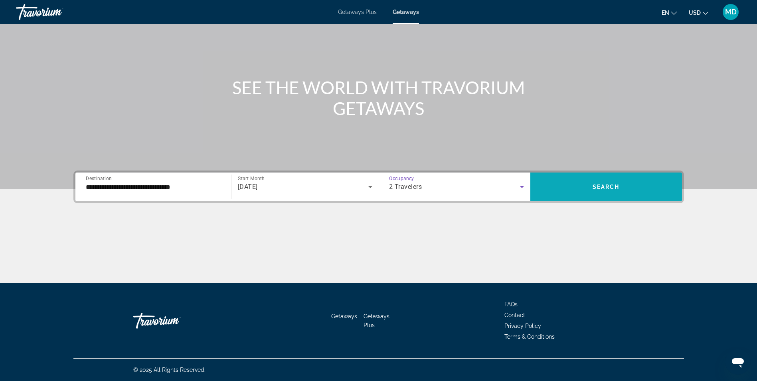
click at [621, 191] on span "Search widget" at bounding box center [607, 186] width 152 height 19
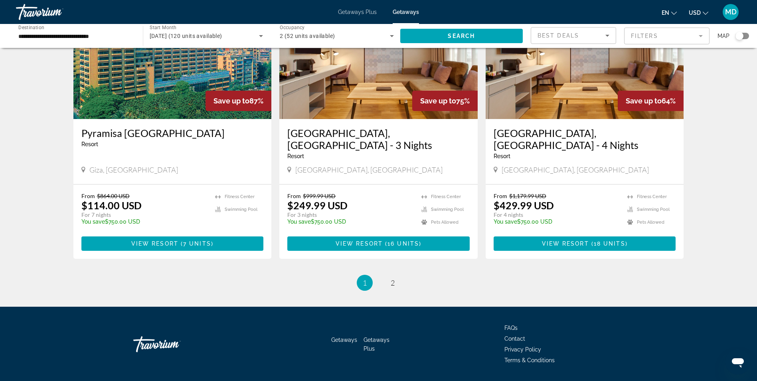
scroll to position [911, 0]
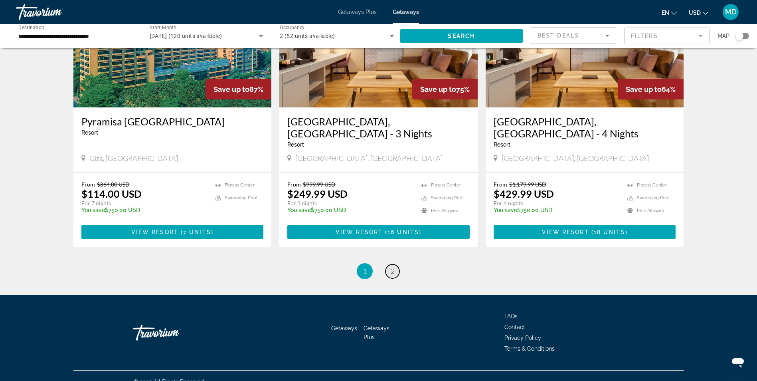
click at [393, 267] on span "2" at bounding box center [393, 271] width 4 height 9
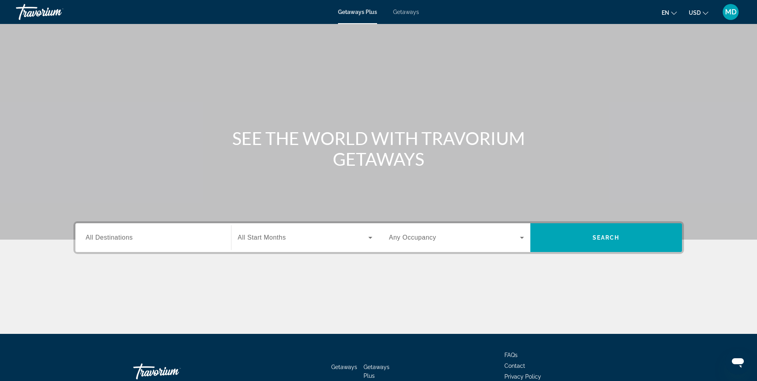
click at [129, 239] on span "All Destinations" at bounding box center [109, 237] width 47 height 7
click at [129, 239] on input "Destination All Destinations" at bounding box center [153, 238] width 135 height 10
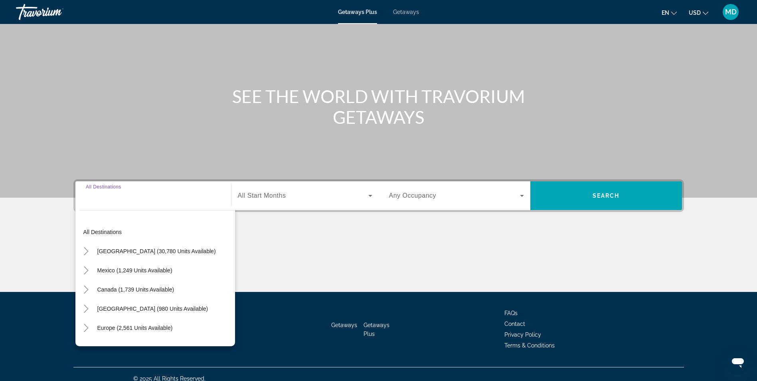
scroll to position [51, 0]
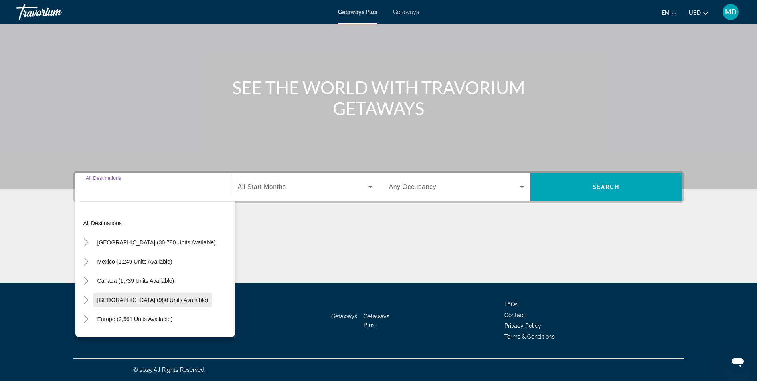
click at [128, 298] on span "[GEOGRAPHIC_DATA] (980 units available)" at bounding box center [152, 300] width 111 height 6
type input "**********"
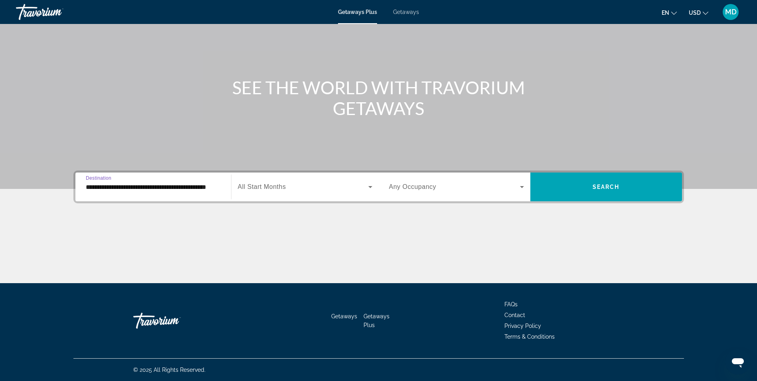
click at [325, 188] on span "Search widget" at bounding box center [303, 187] width 131 height 10
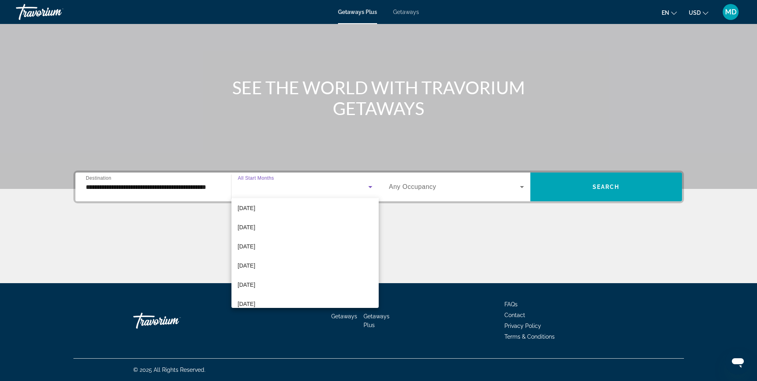
scroll to position [120, 0]
click at [255, 226] on span "[DATE]" at bounding box center [247, 225] width 18 height 10
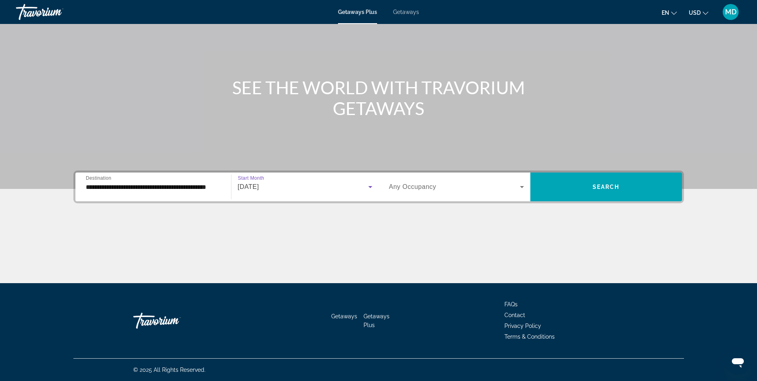
click at [520, 184] on icon "Search widget" at bounding box center [522, 187] width 10 height 10
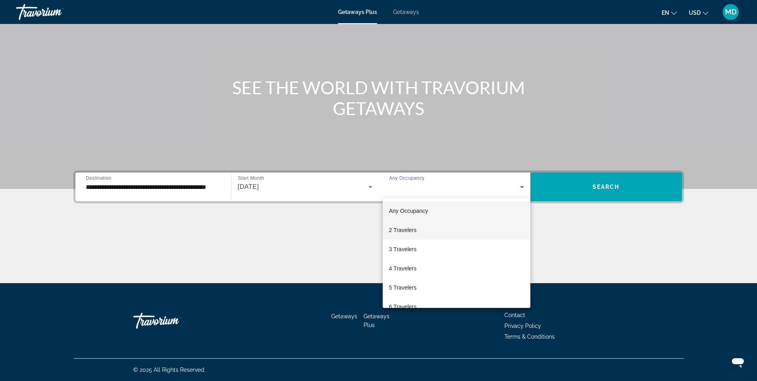
click at [402, 231] on span "2 Travelers" at bounding box center [403, 230] width 28 height 10
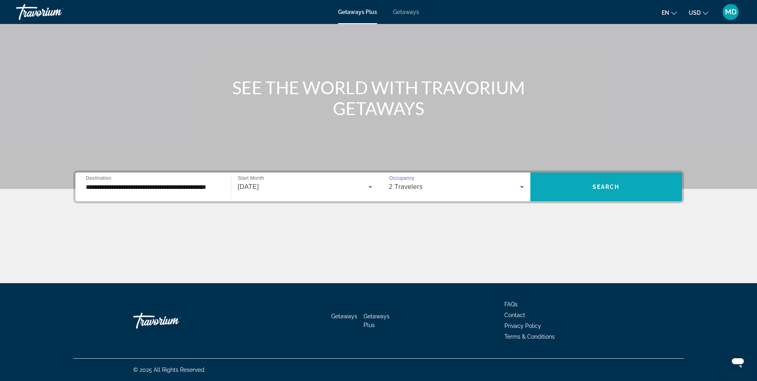
click at [597, 188] on span "Search" at bounding box center [606, 187] width 27 height 6
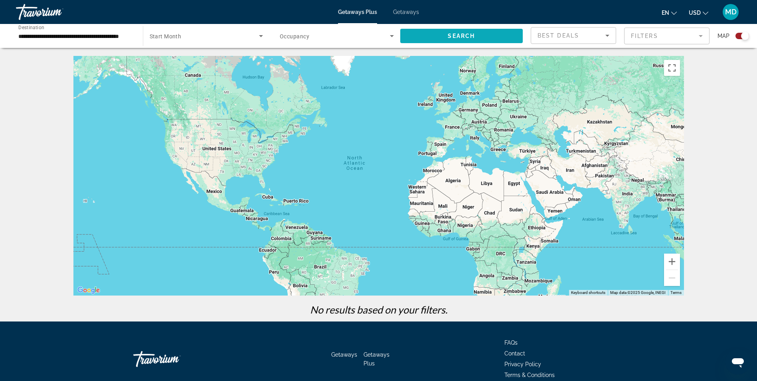
click at [454, 34] on span "Search" at bounding box center [461, 36] width 27 height 6
click at [390, 38] on icon "Search widget" at bounding box center [392, 36] width 10 height 10
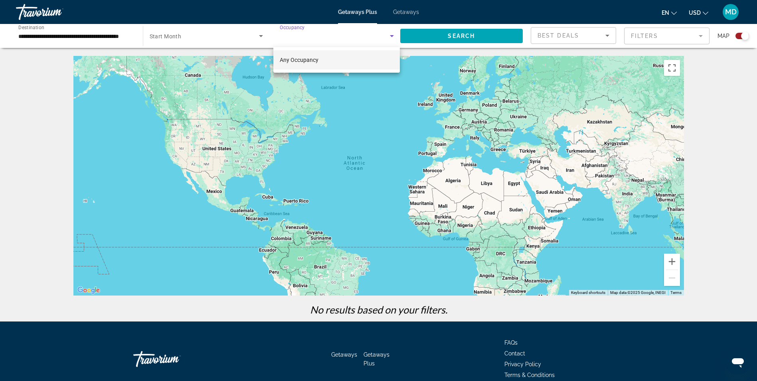
click at [311, 61] on span "Any Occupancy" at bounding box center [299, 60] width 39 height 6
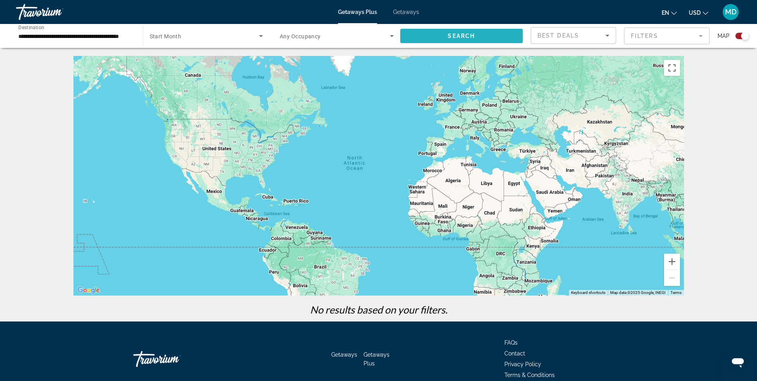
click at [447, 34] on span "Search widget" at bounding box center [461, 35] width 123 height 19
click at [261, 35] on icon "Search widget" at bounding box center [261, 36] width 4 height 2
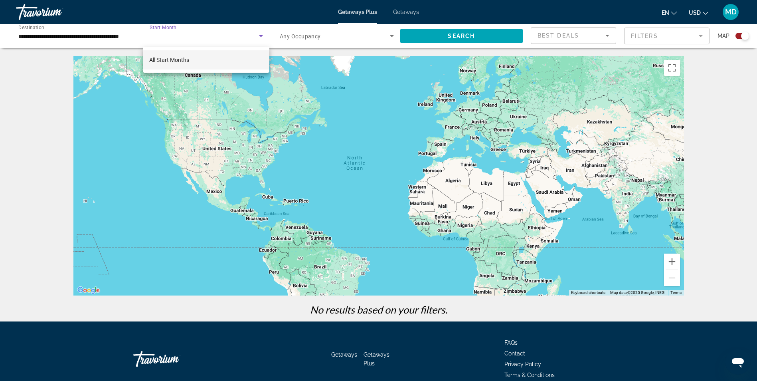
click at [175, 60] on span "All Start Months" at bounding box center [169, 60] width 40 height 6
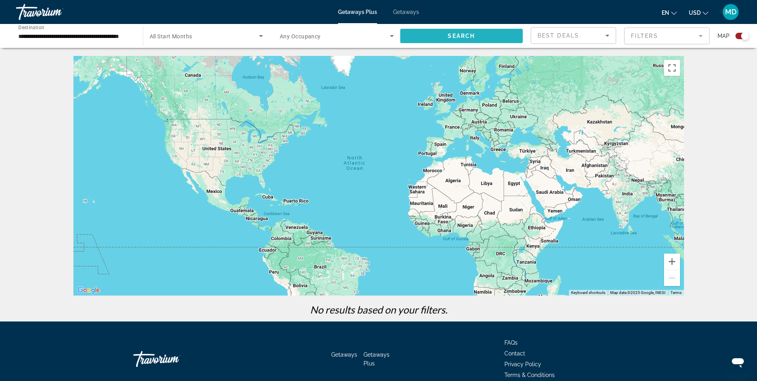
click at [462, 36] on span "Search" at bounding box center [461, 36] width 27 height 6
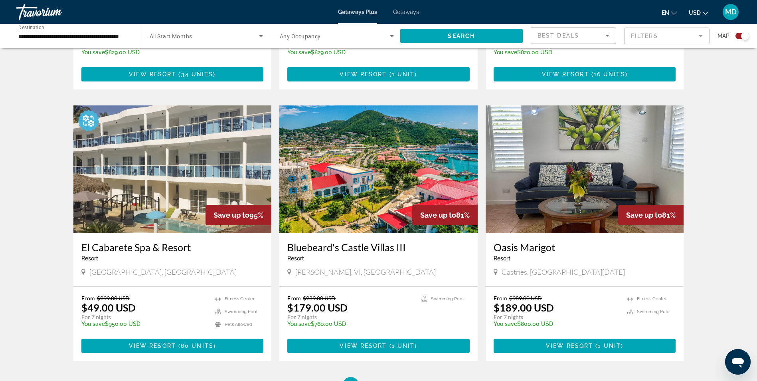
scroll to position [1118, 0]
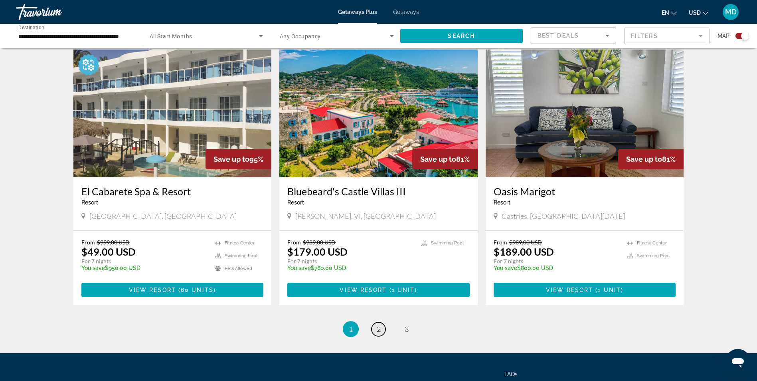
click at [376, 322] on link "page 2" at bounding box center [379, 329] width 14 height 14
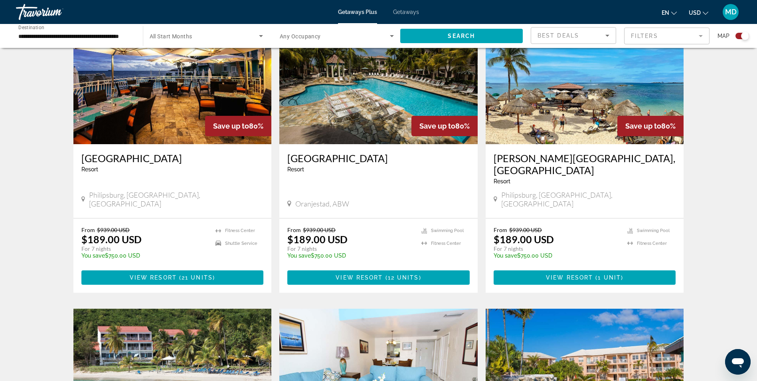
scroll to position [599, 0]
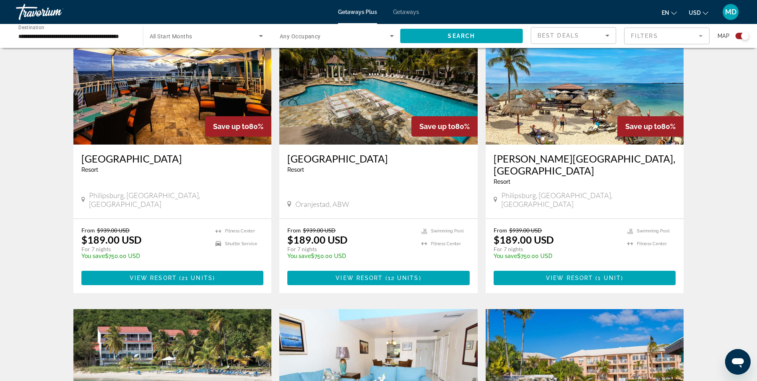
click at [167, 116] on img "Main content" at bounding box center [172, 81] width 198 height 128
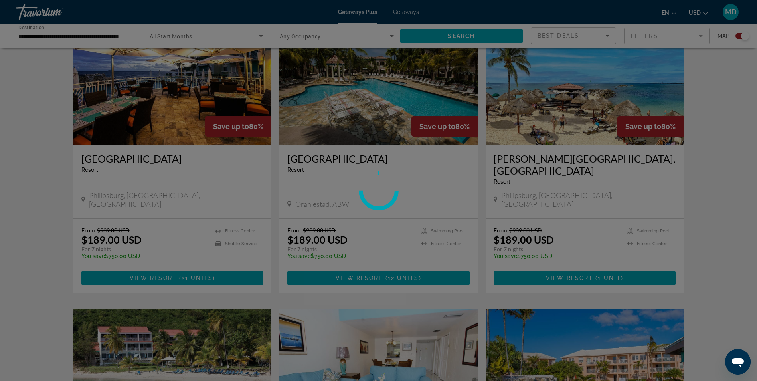
click at [158, 247] on div at bounding box center [378, 190] width 757 height 381
click at [71, 161] on div at bounding box center [378, 190] width 757 height 381
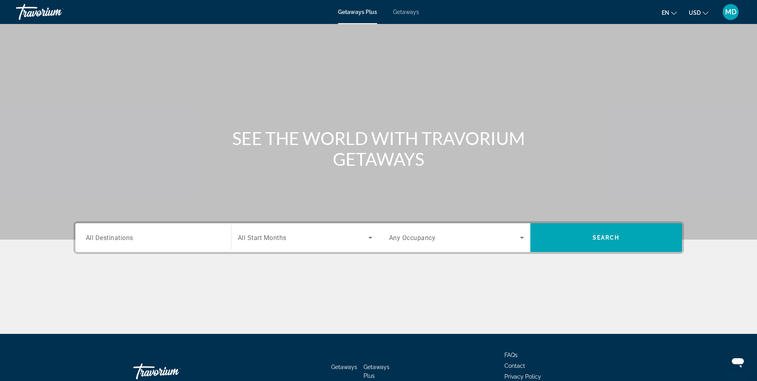
click at [136, 234] on input "Destination All Destinations" at bounding box center [153, 238] width 135 height 10
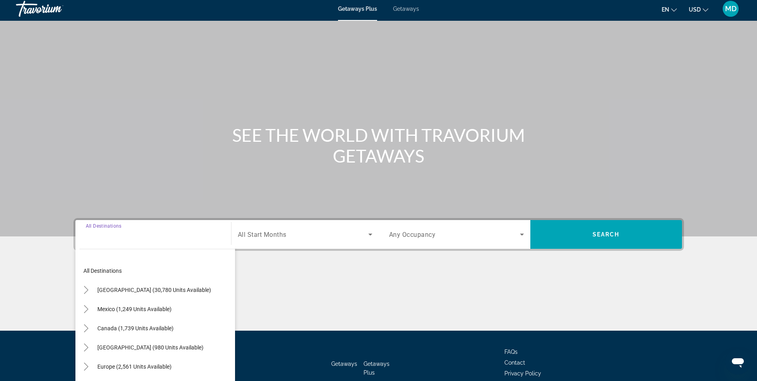
scroll to position [51, 0]
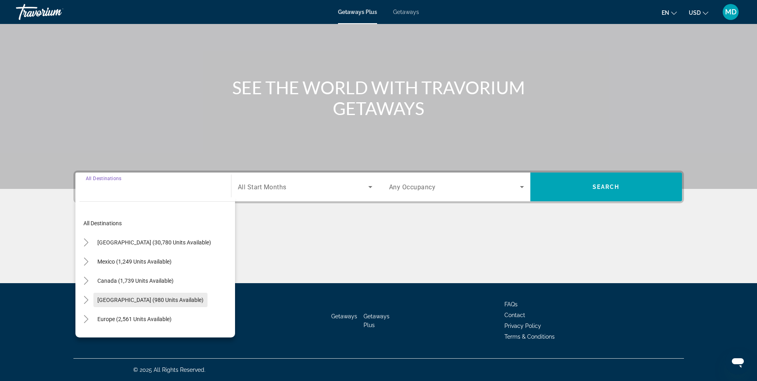
click at [128, 301] on span "[GEOGRAPHIC_DATA] (980 units available)" at bounding box center [150, 300] width 106 height 6
type input "**********"
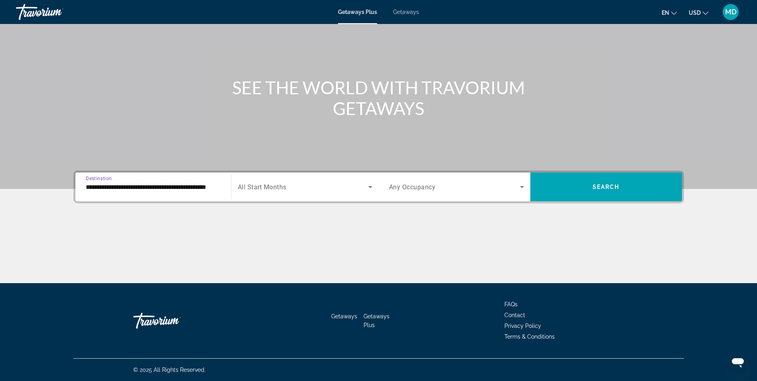
click at [307, 188] on span "Search widget" at bounding box center [303, 187] width 131 height 10
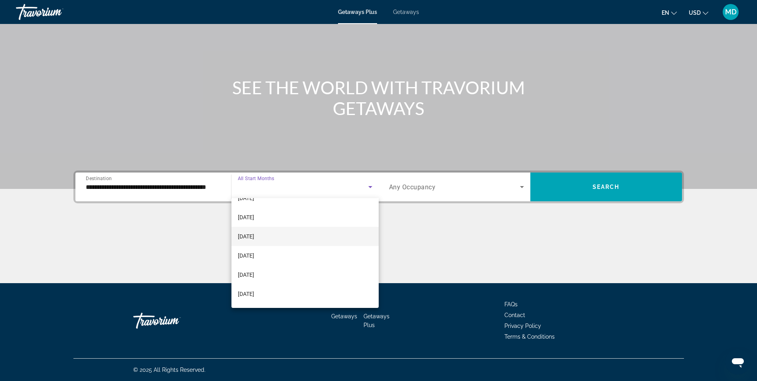
scroll to position [85, 0]
click at [249, 238] on span "[DATE]" at bounding box center [246, 241] width 16 height 10
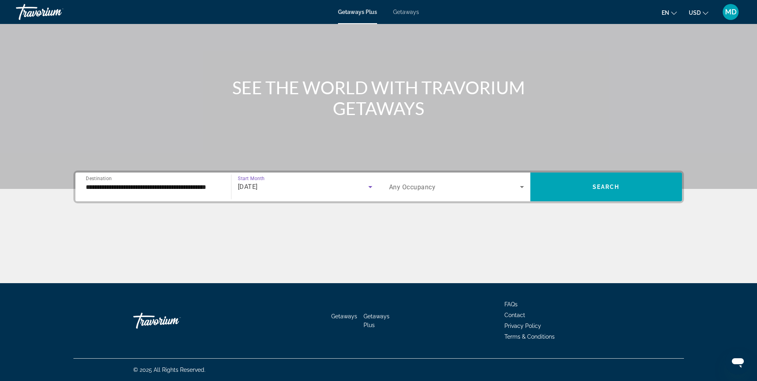
click at [521, 187] on icon "Search widget" at bounding box center [522, 187] width 4 height 2
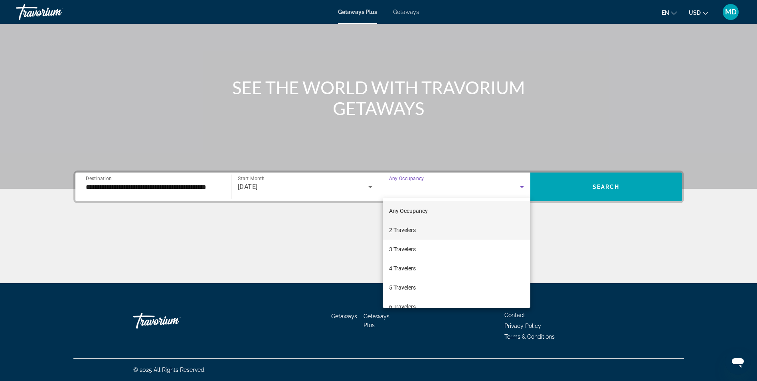
drag, startPoint x: 404, startPoint y: 232, endPoint x: 415, endPoint y: 228, distance: 11.5
click at [405, 232] on span "2 Travelers" at bounding box center [402, 230] width 27 height 10
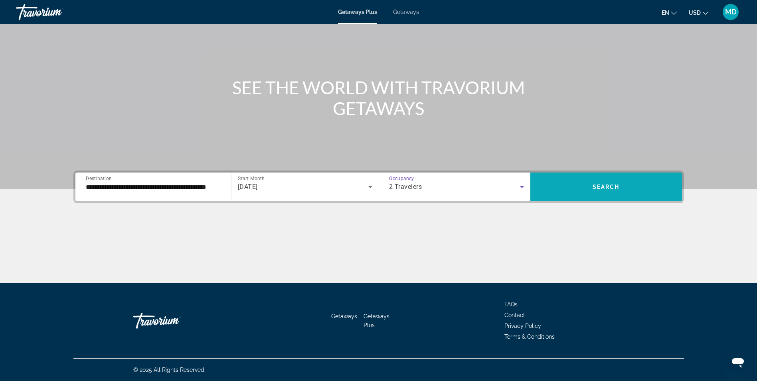
click at [620, 188] on span "Search widget" at bounding box center [607, 186] width 152 height 19
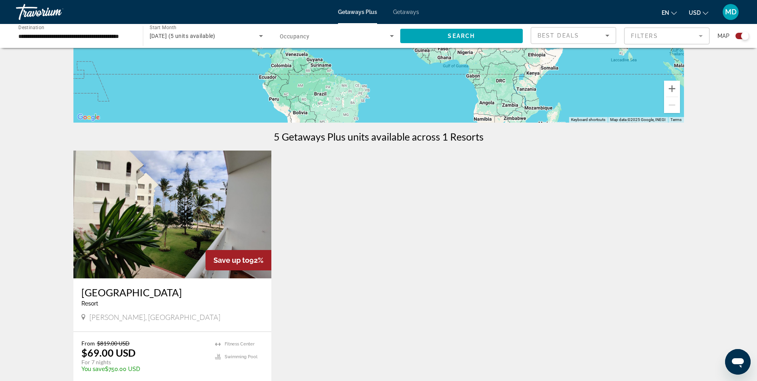
scroll to position [200, 0]
